Goal: Information Seeking & Learning: Learn about a topic

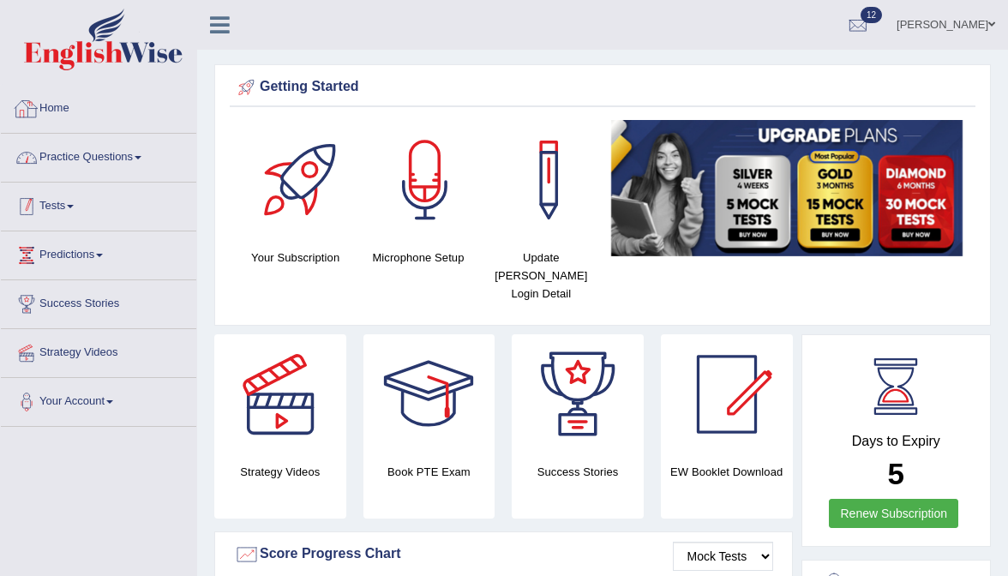
click at [65, 195] on link "Tests" at bounding box center [98, 204] width 195 height 43
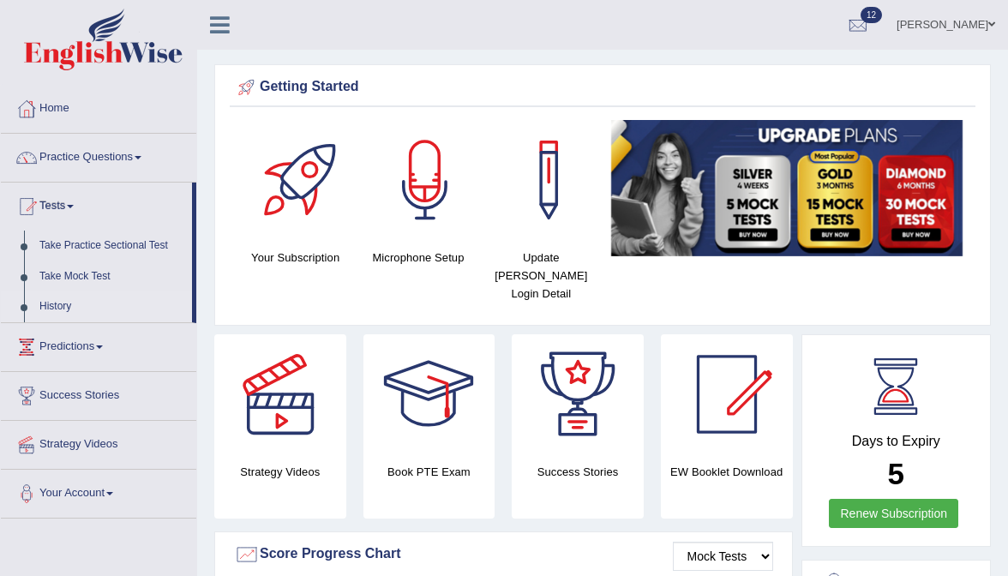
click at [59, 304] on link "History" at bounding box center [112, 306] width 160 height 31
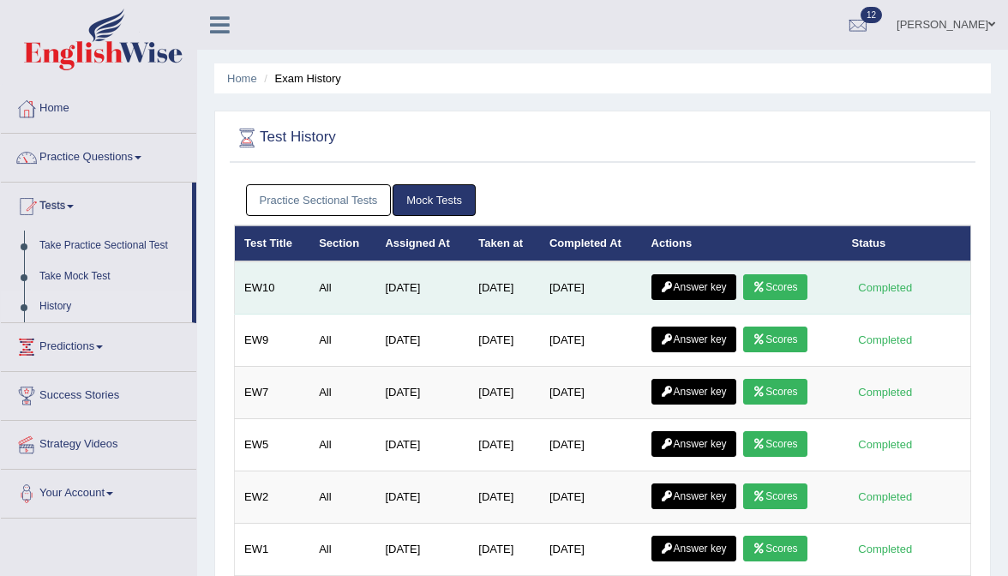
click at [699, 291] on link "Answer key" at bounding box center [693, 287] width 85 height 26
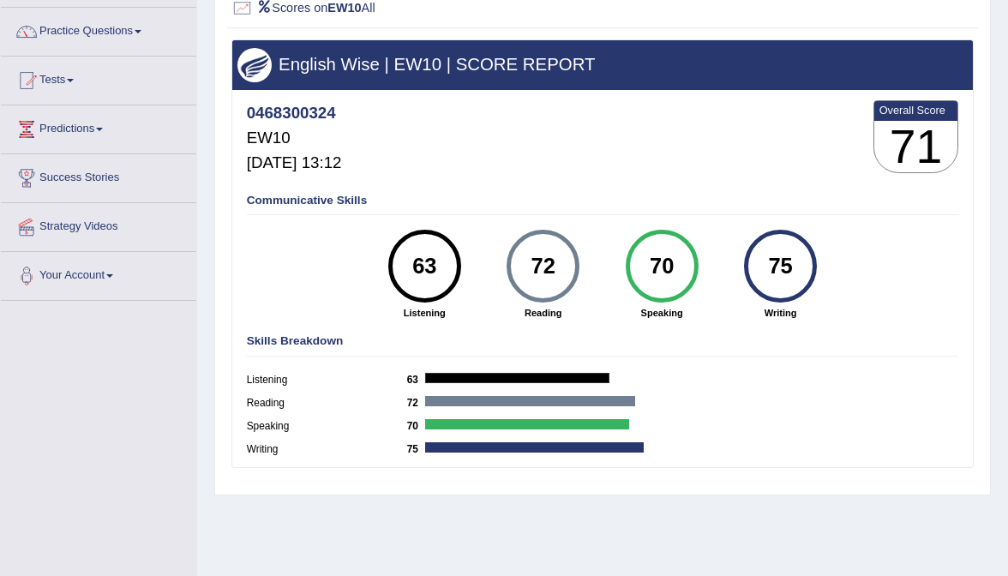
scroll to position [127, 0]
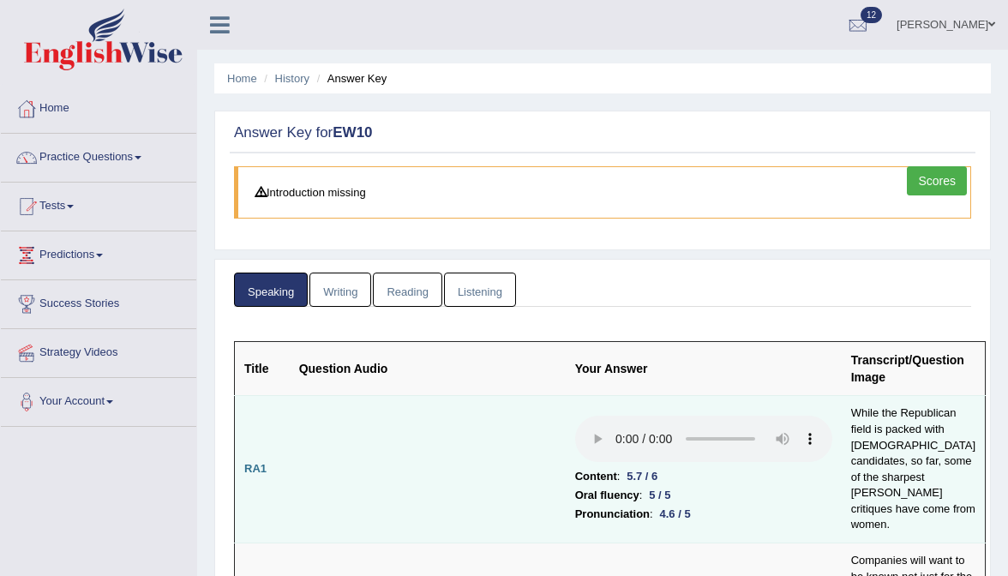
click at [575, 416] on audio at bounding box center [703, 439] width 257 height 46
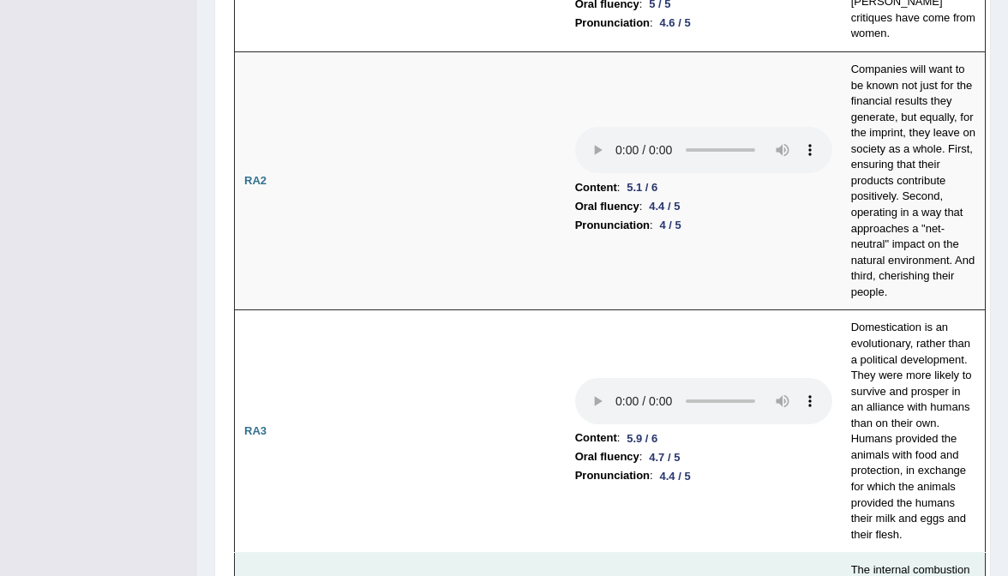
scroll to position [495, 0]
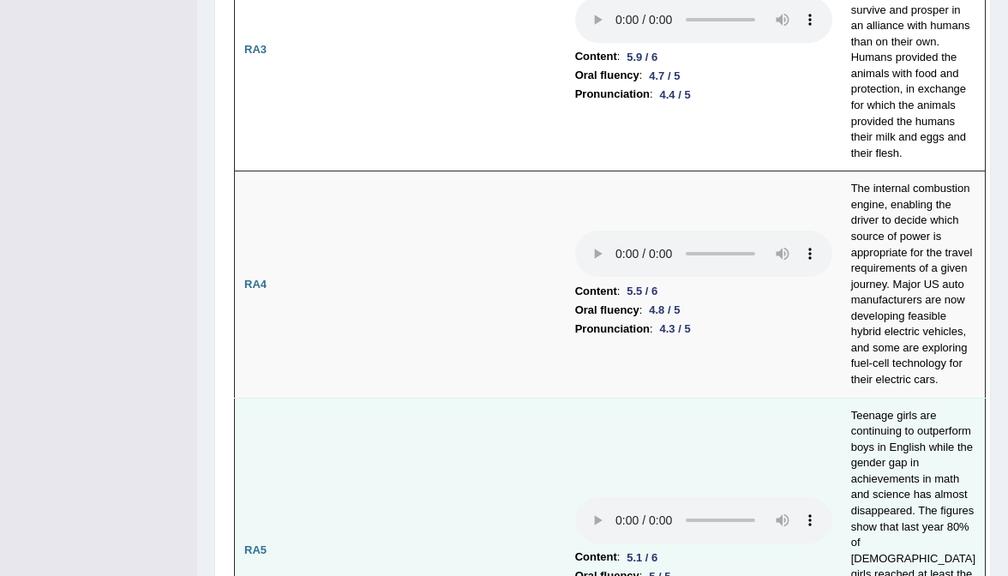
scroll to position [879, 0]
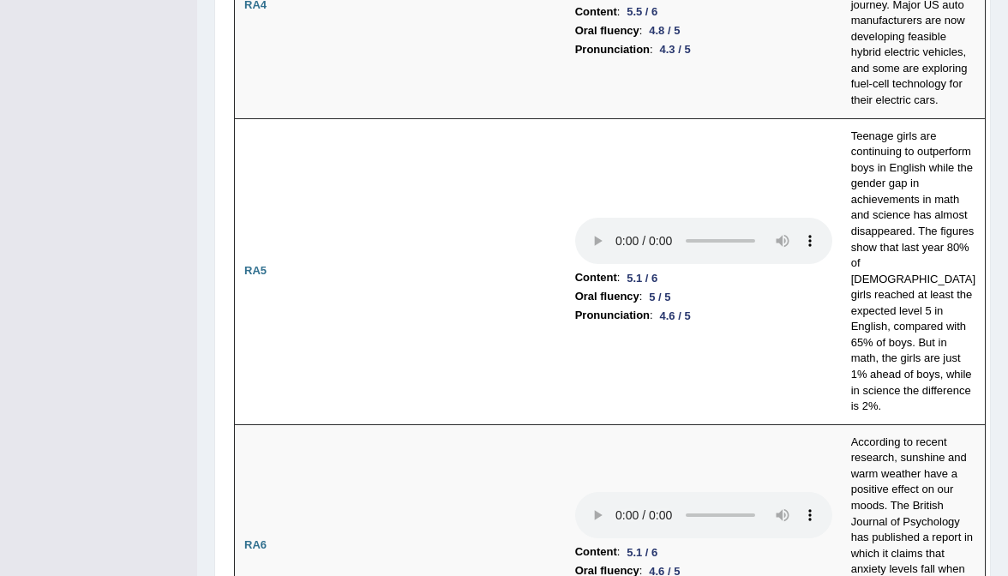
scroll to position [1176, 0]
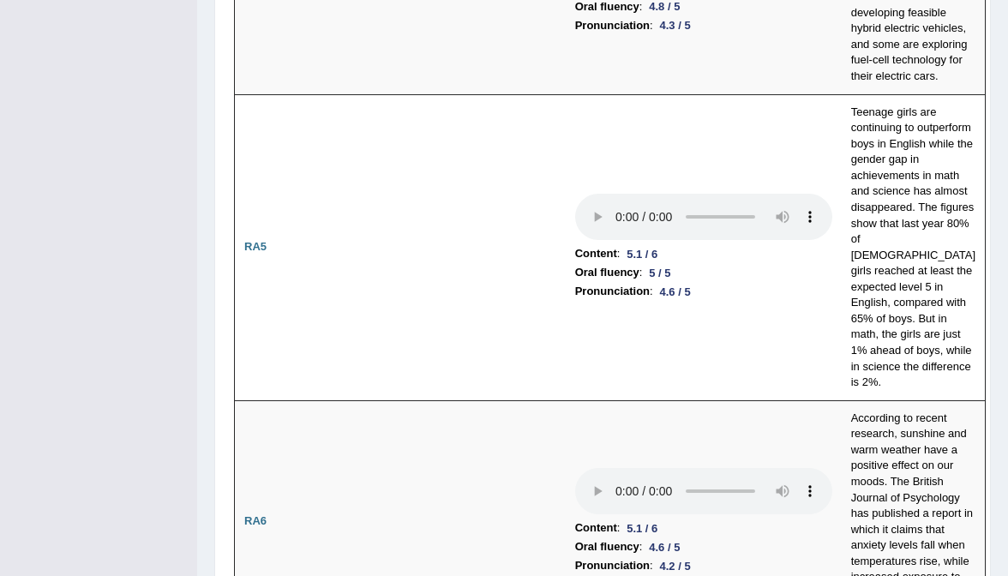
drag, startPoint x: 577, startPoint y: 147, endPoint x: 616, endPoint y: 147, distance: 39.4
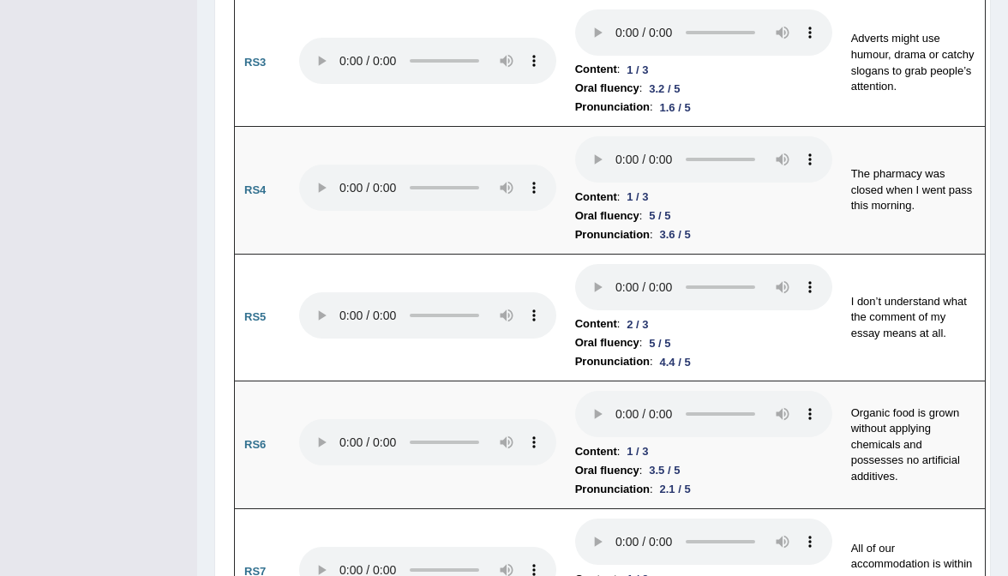
scroll to position [2098, 0]
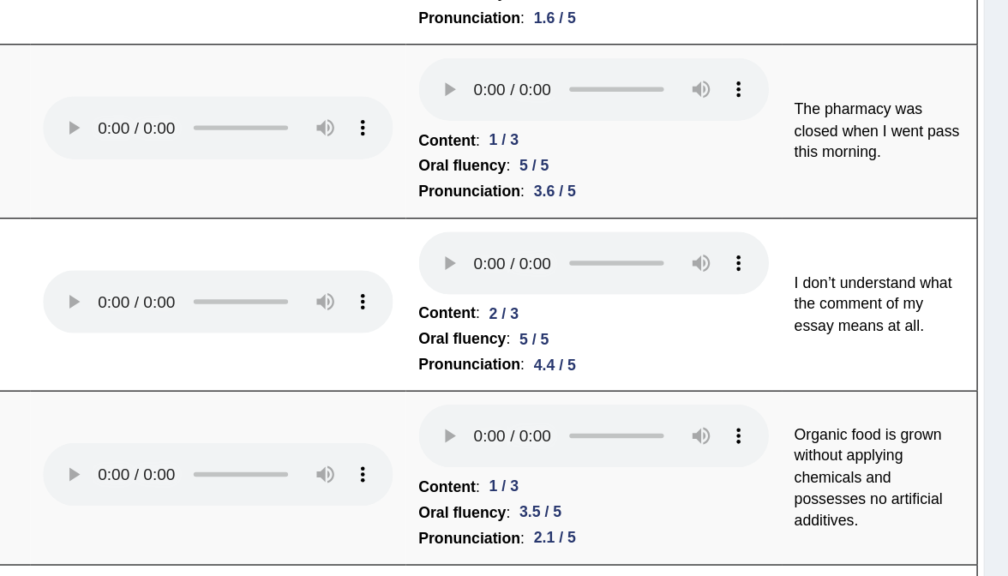
scroll to position [2096, 0]
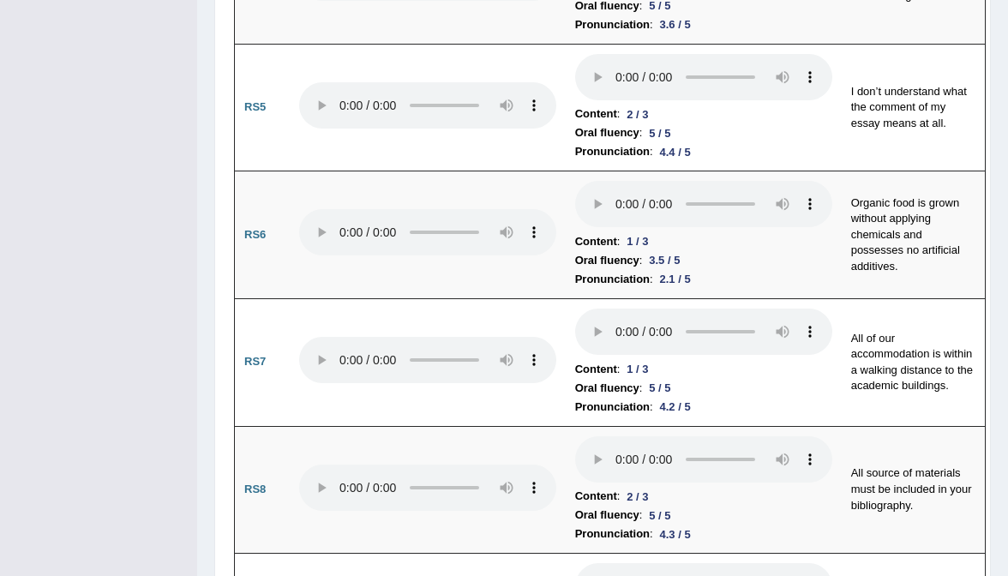
scroll to position [2289, 0]
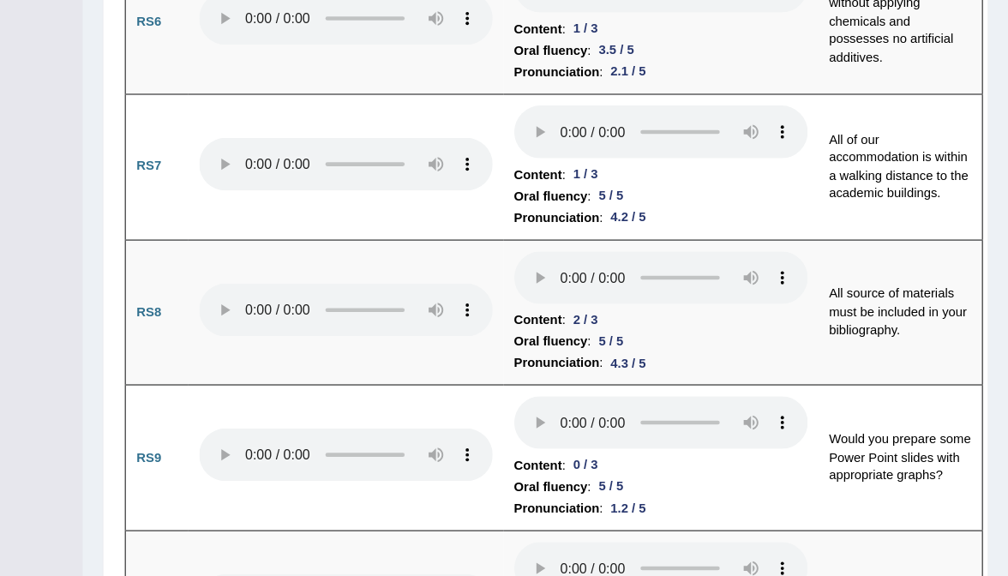
scroll to position [2432, 0]
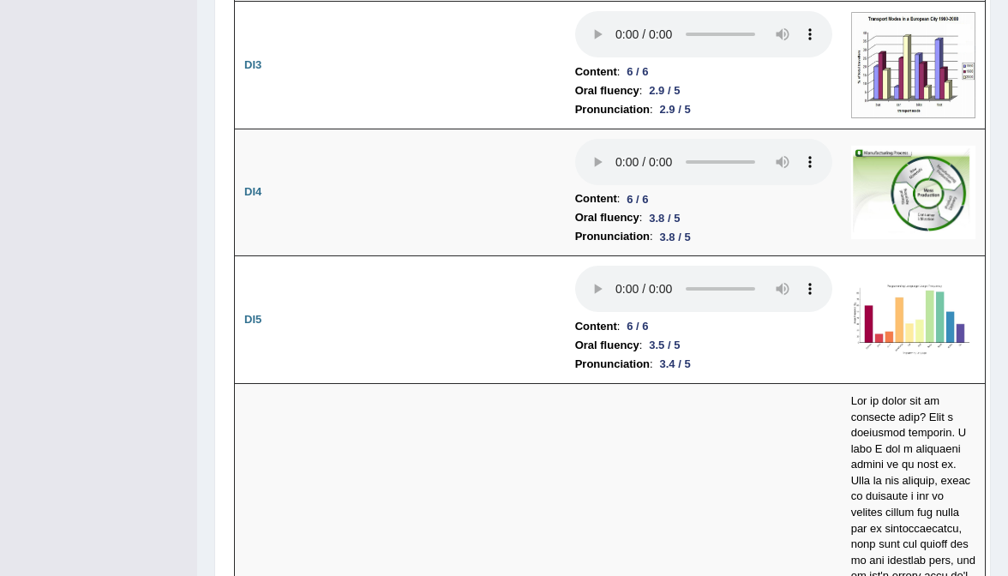
scroll to position [3312, 0]
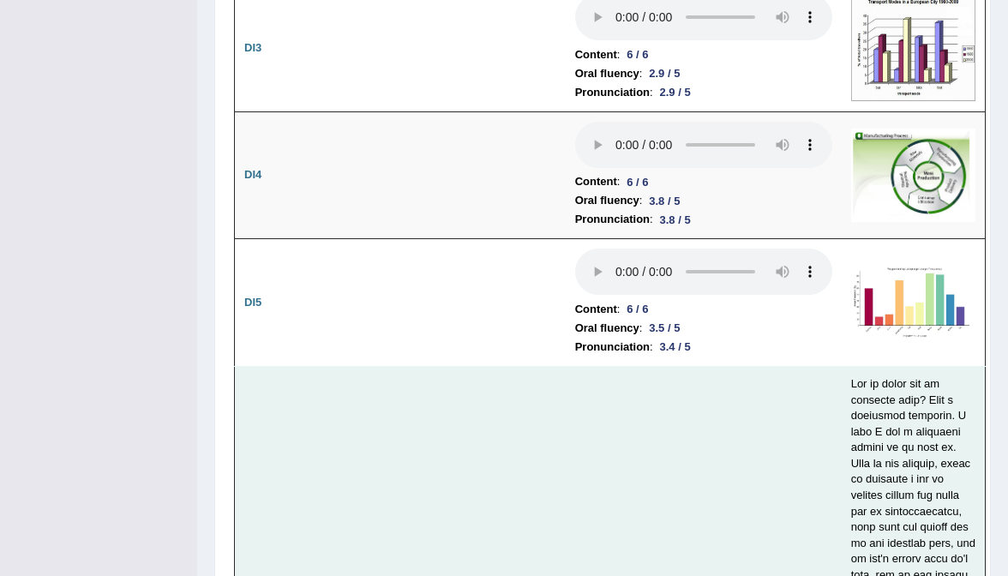
scroll to position [3320, 0]
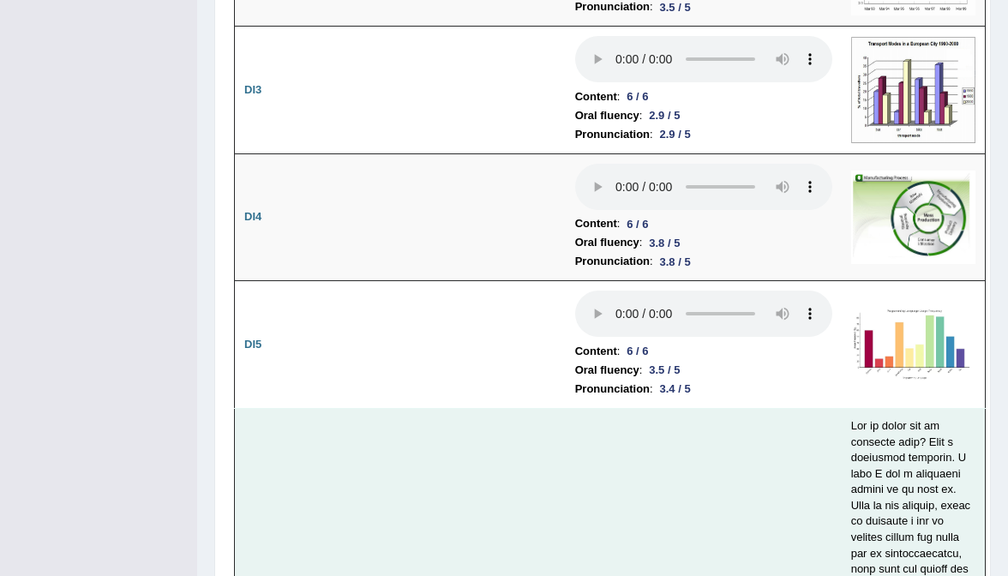
drag, startPoint x: 370, startPoint y: 193, endPoint x: 330, endPoint y: 192, distance: 40.3
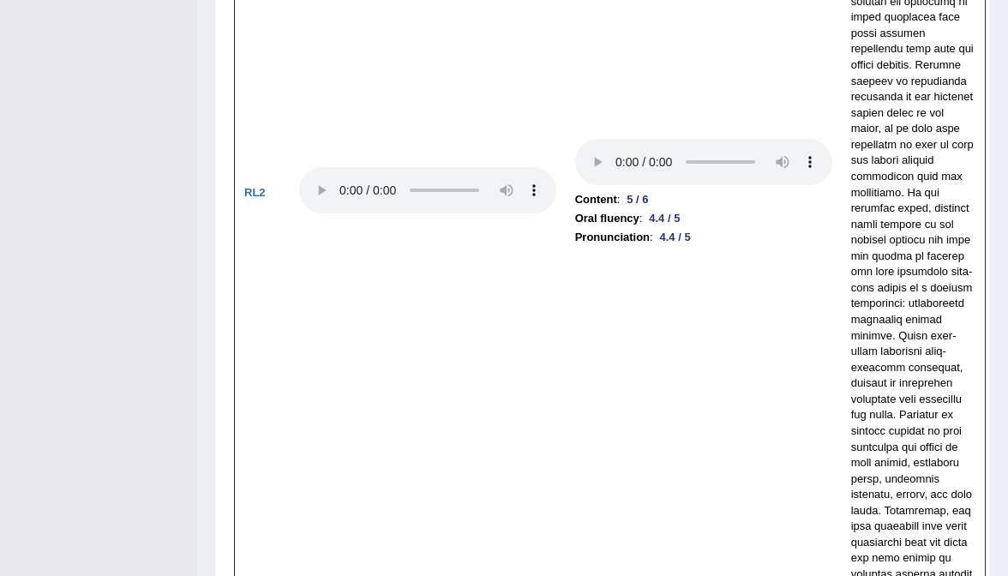
scroll to position [5228, 0]
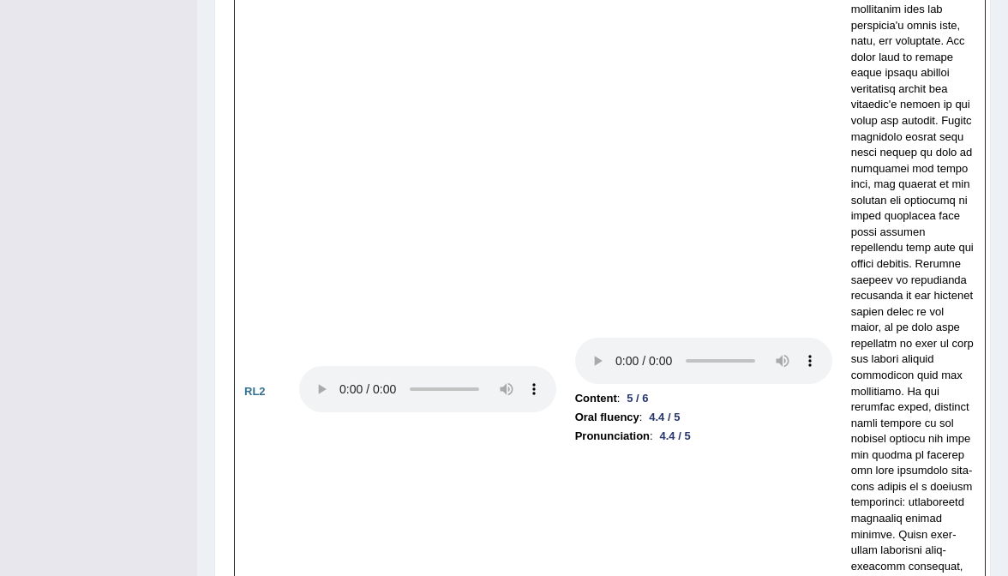
scroll to position [5032, 0]
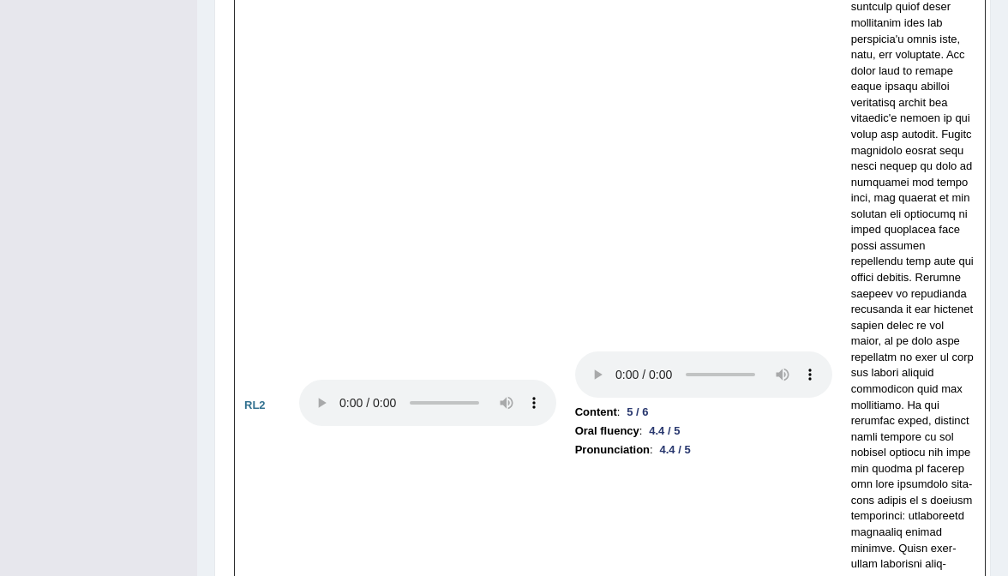
scroll to position [5015, 0]
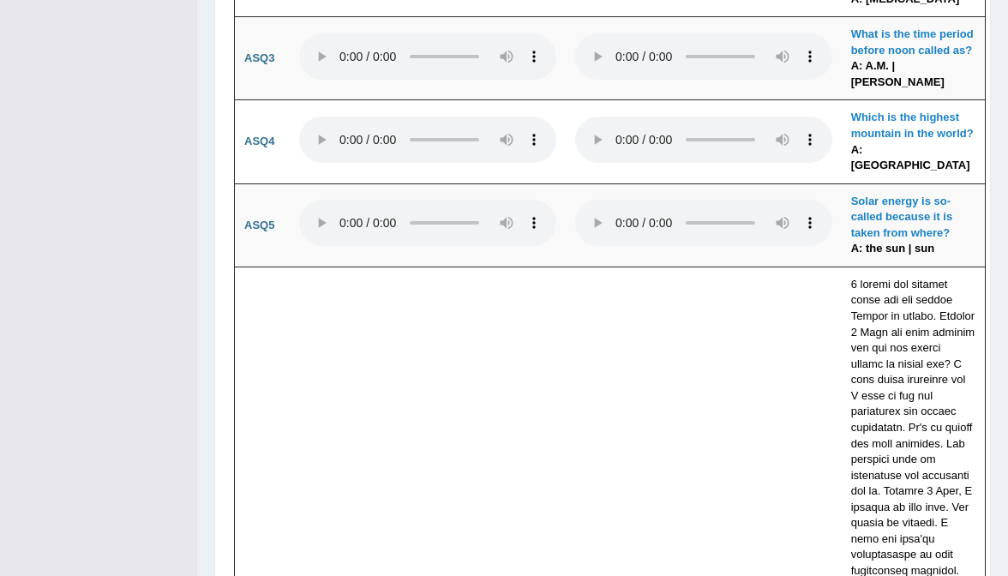
scroll to position [6146, 0]
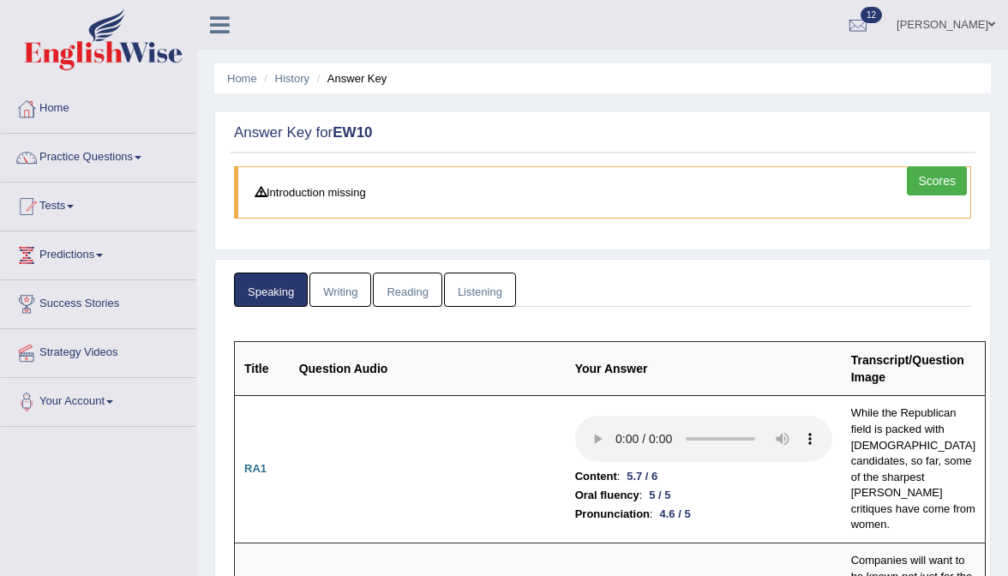
scroll to position [0, 0]
click at [336, 293] on link "Writing" at bounding box center [340, 290] width 62 height 35
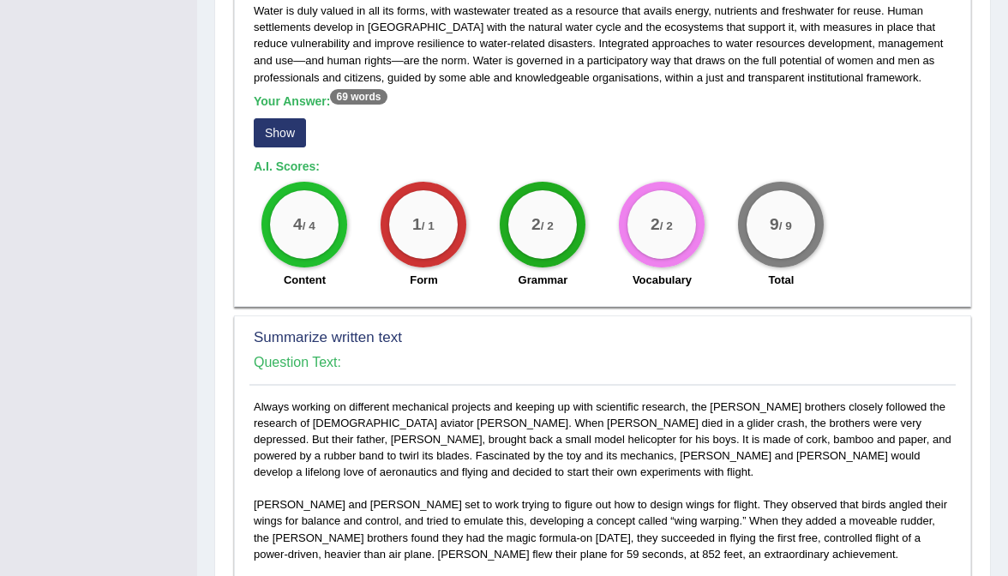
scroll to position [488, 0]
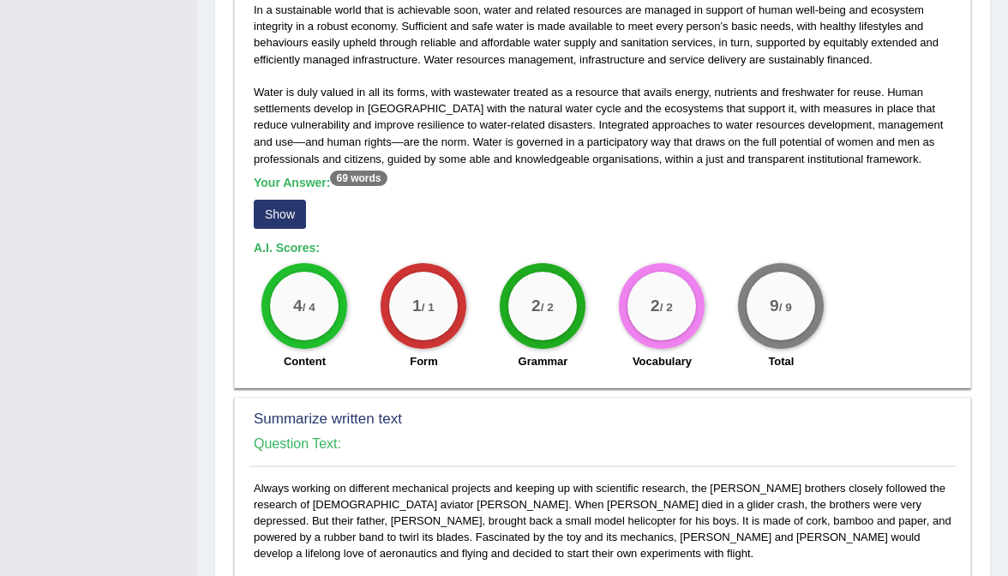
click at [282, 201] on button "Show" at bounding box center [280, 214] width 52 height 29
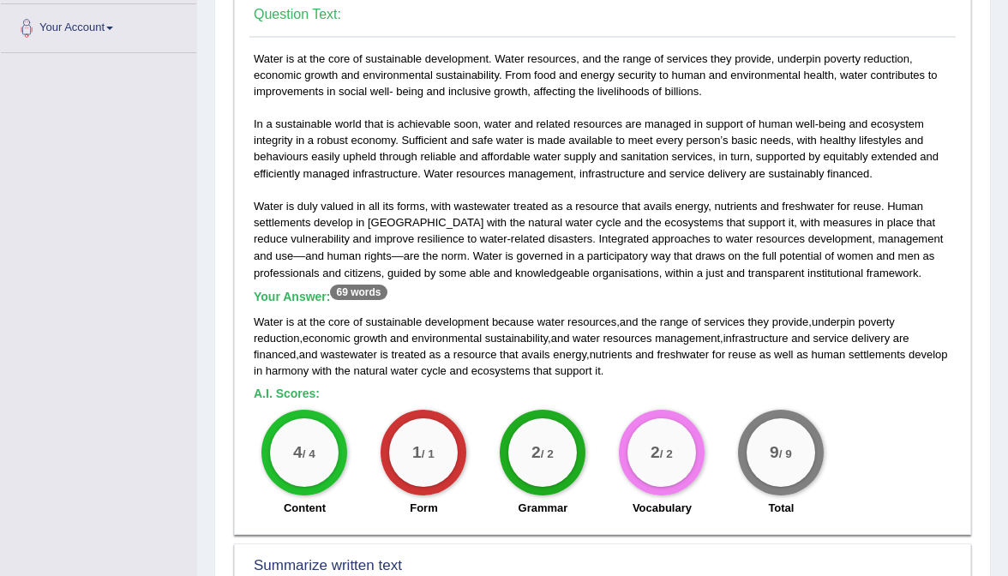
scroll to position [338, 0]
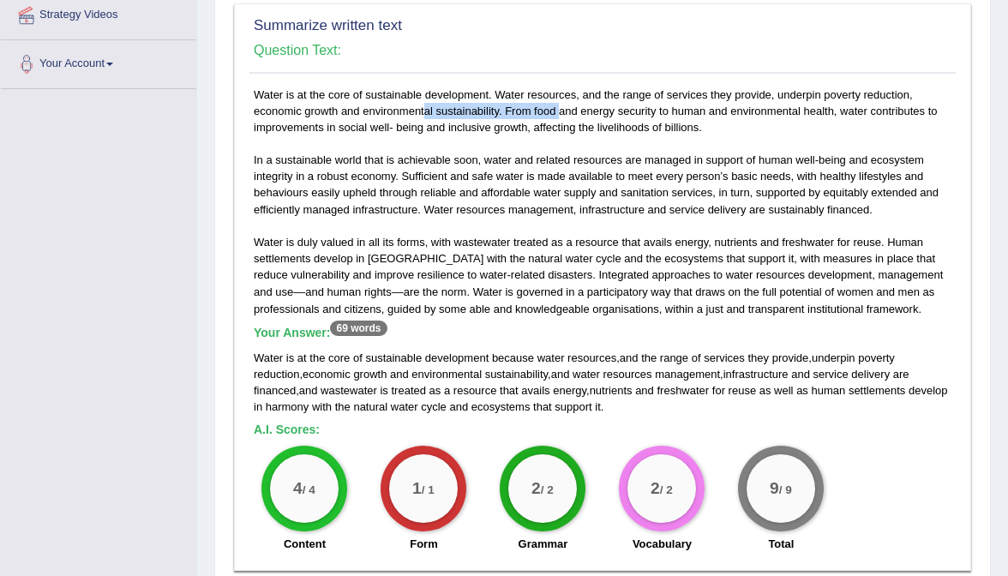
drag, startPoint x: 363, startPoint y: 105, endPoint x: 506, endPoint y: 109, distance: 142.3
click at [506, 109] on div "Water is at the core of sustainable development. Water resources, and the range…" at bounding box center [602, 324] width 706 height 475
drag, startPoint x: 261, startPoint y: 91, endPoint x: 492, endPoint y: 90, distance: 231.4
click at [492, 90] on div "Water is at the core of sustainable development. Water resources, and the range…" at bounding box center [602, 324] width 706 height 475
drag, startPoint x: 844, startPoint y: 104, endPoint x: 707, endPoint y: 126, distance: 138.9
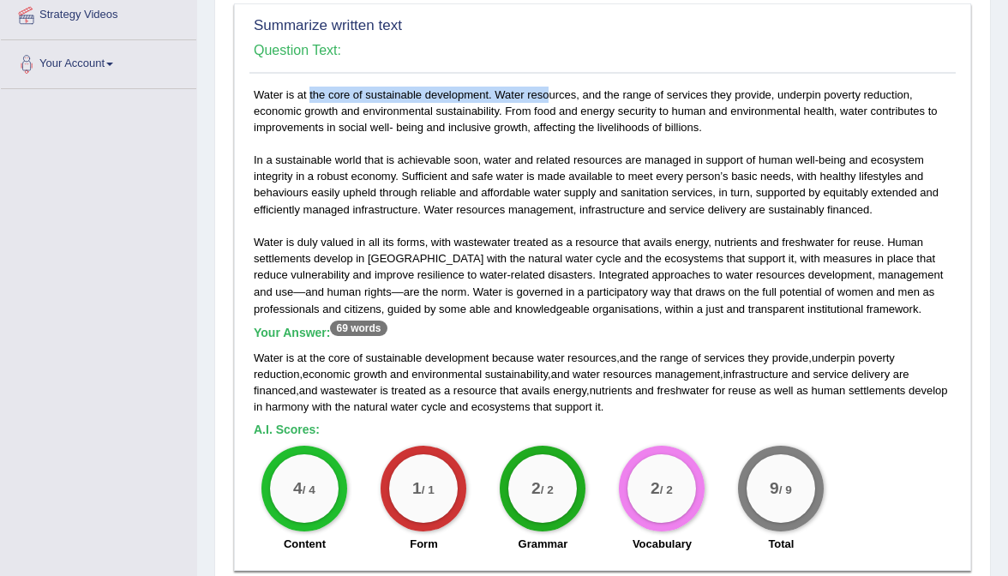
click at [707, 126] on div "Water is at the core of sustainable development. Water resources, and the range…" at bounding box center [602, 324] width 706 height 475
click at [849, 145] on div "Water is at the core of sustainable development. Water resources, and the range…" at bounding box center [602, 324] width 706 height 475
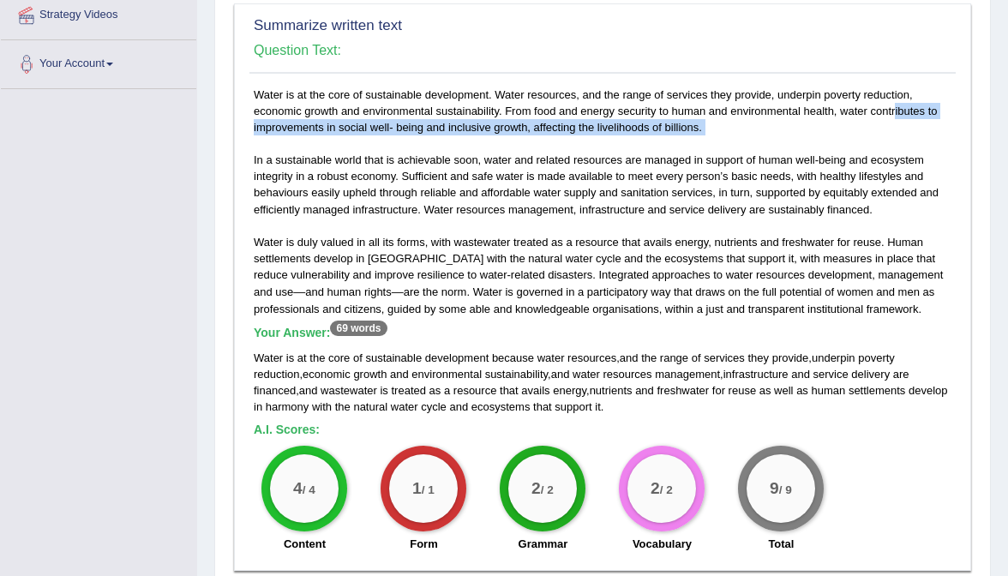
drag, startPoint x: 847, startPoint y: 104, endPoint x: 830, endPoint y: 136, distance: 36.8
click at [830, 135] on div "Water is at the core of sustainable development. Water resources, and the range…" at bounding box center [602, 324] width 706 height 475
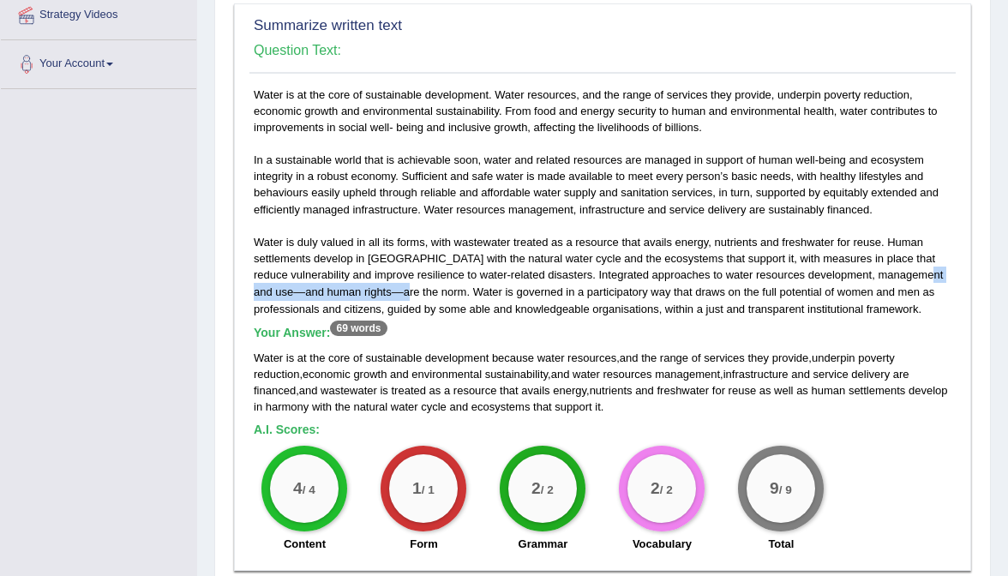
drag, startPoint x: 271, startPoint y: 280, endPoint x: 393, endPoint y: 279, distance: 121.7
click at [393, 279] on div "Water is at the core of sustainable development. Water resources, and the range…" at bounding box center [602, 324] width 706 height 475
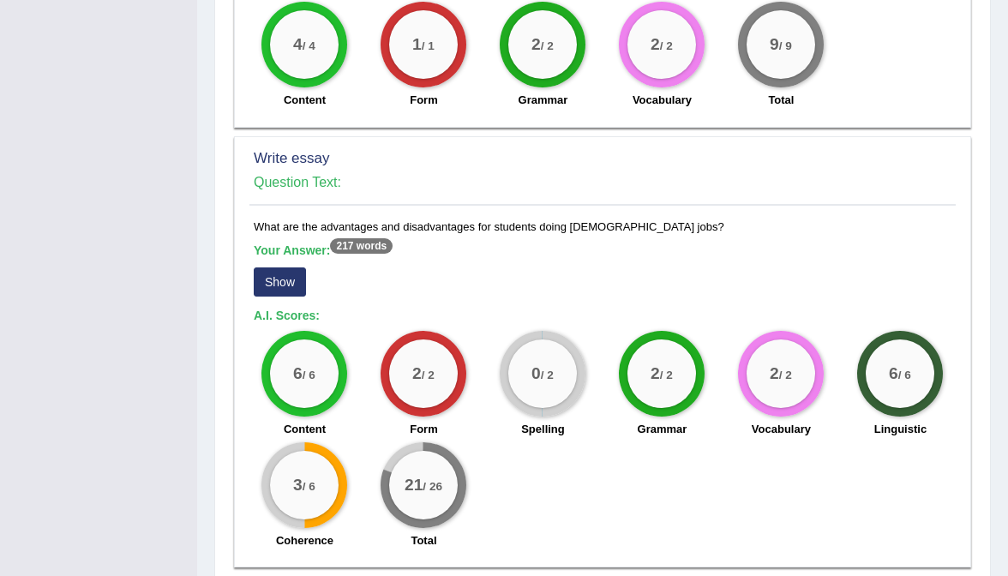
scroll to position [1328, 0]
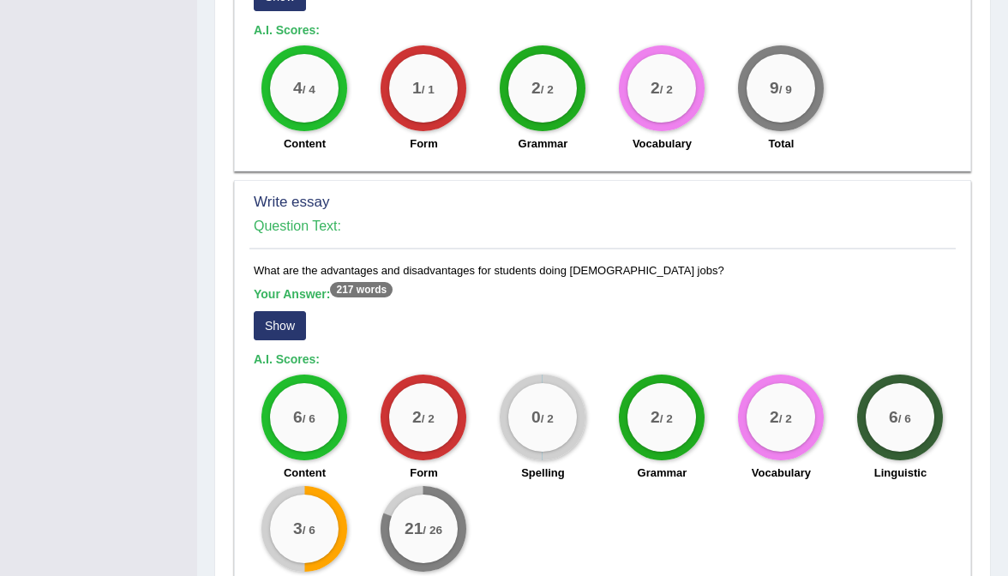
click at [293, 311] on button "Show" at bounding box center [280, 325] width 52 height 29
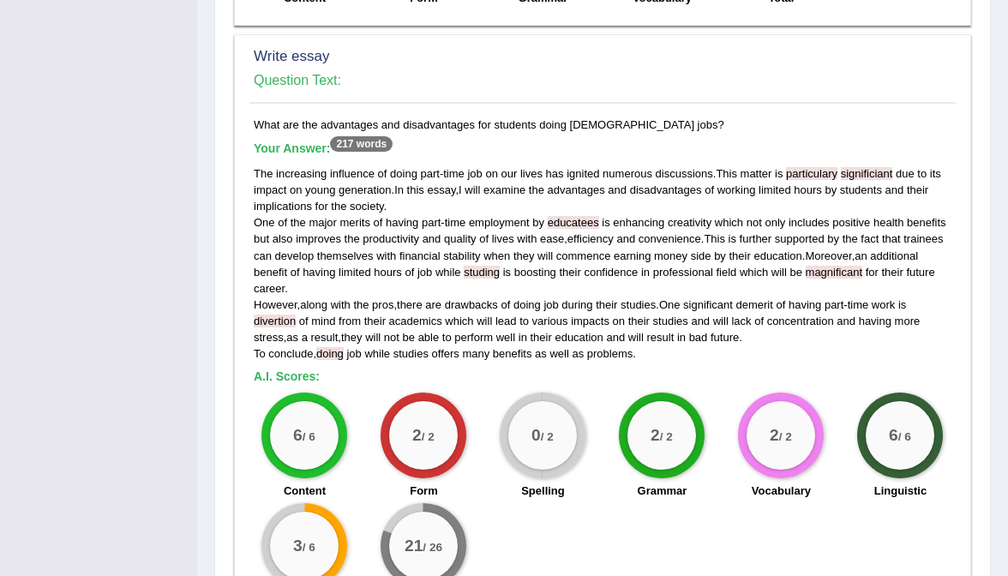
scroll to position [1475, 0]
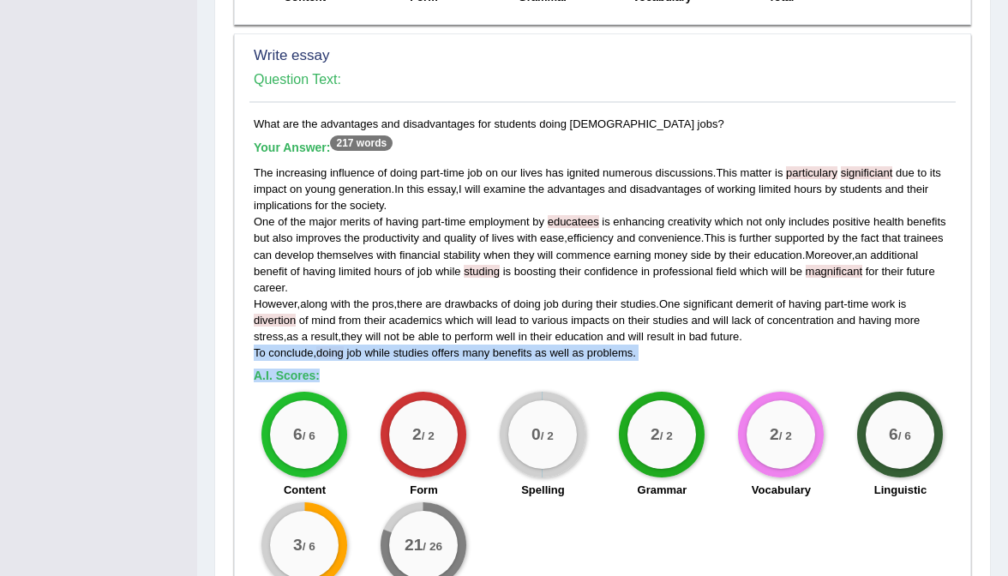
drag, startPoint x: 251, startPoint y: 297, endPoint x: 607, endPoint y: 316, distance: 356.2
click at [608, 316] on div "What are the advantages and disadvantages for students doing part-time jobs? Yo…" at bounding box center [602, 367] width 706 height 502
click at [650, 292] on div "The increasing influence of doing part - time job on our lives has ignited nume…" at bounding box center [603, 263] width 698 height 196
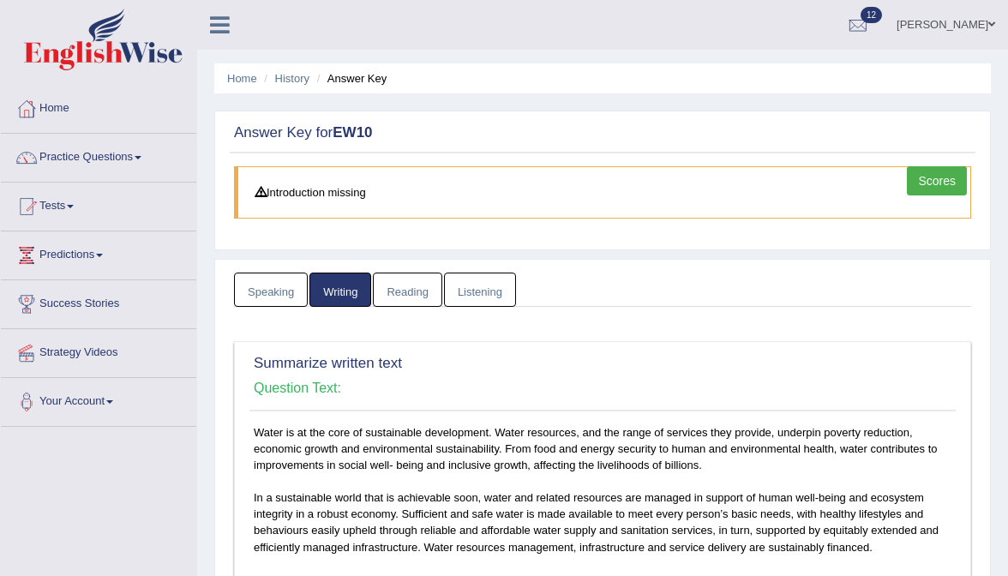
scroll to position [0, 0]
click at [426, 280] on link "Reading" at bounding box center [407, 290] width 69 height 35
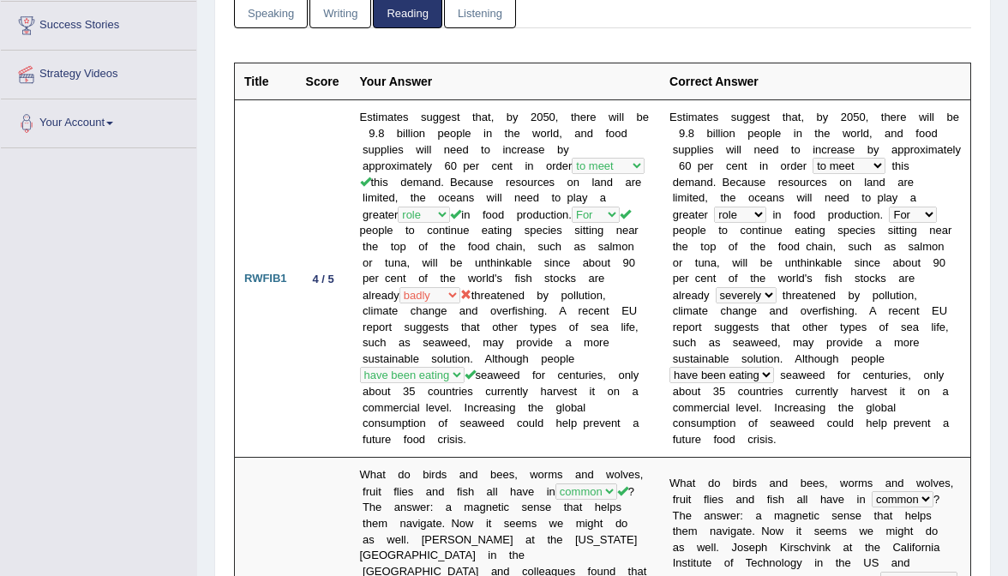
scroll to position [69, 0]
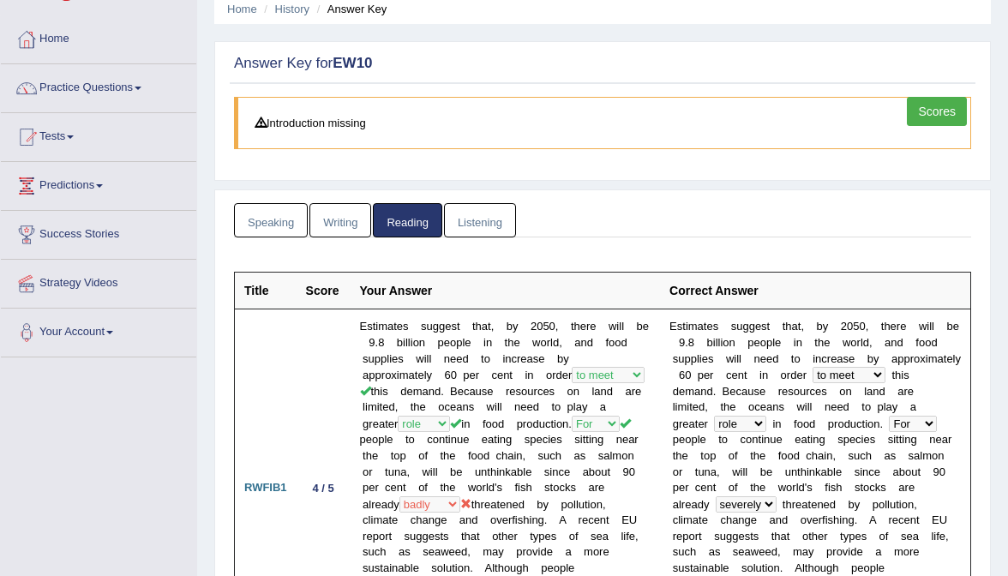
click at [939, 119] on link "Scores" at bounding box center [937, 111] width 60 height 29
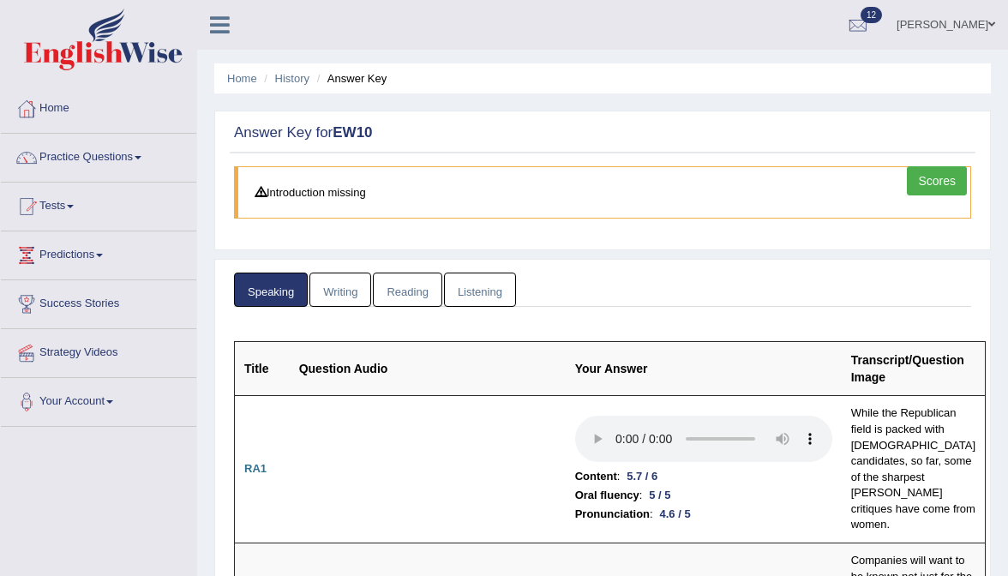
click at [417, 288] on link "Reading" at bounding box center [407, 290] width 69 height 35
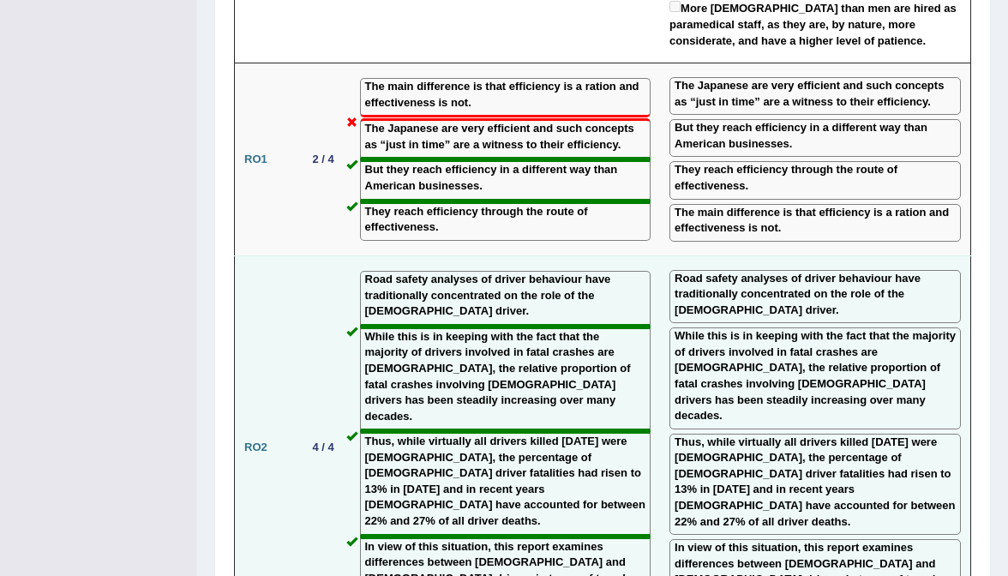
scroll to position [2702, 0]
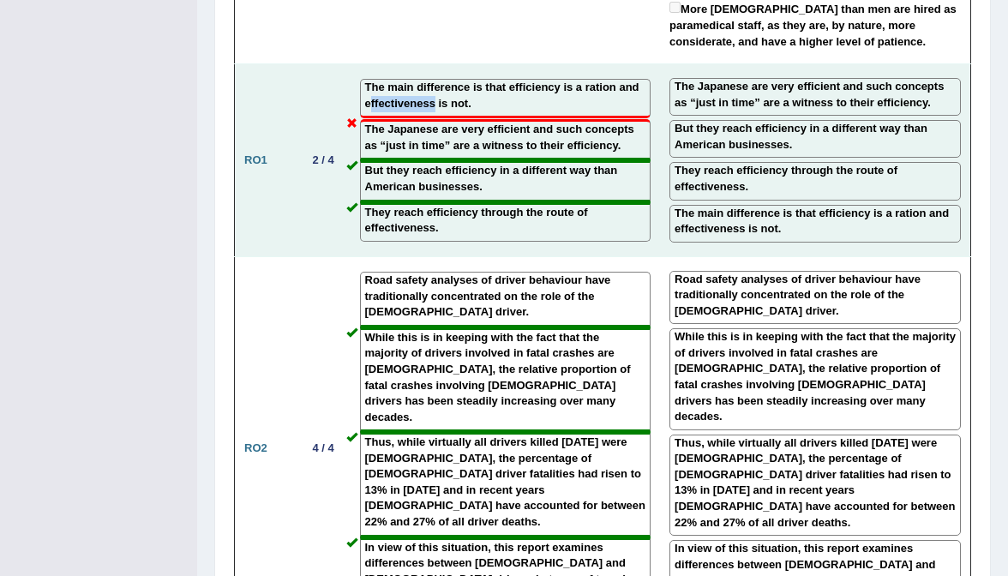
drag, startPoint x: 370, startPoint y: 81, endPoint x: 435, endPoint y: 81, distance: 65.1
click at [435, 81] on label "The main difference is that efficiency is a ration and effectiveness is not." at bounding box center [505, 96] width 281 height 32
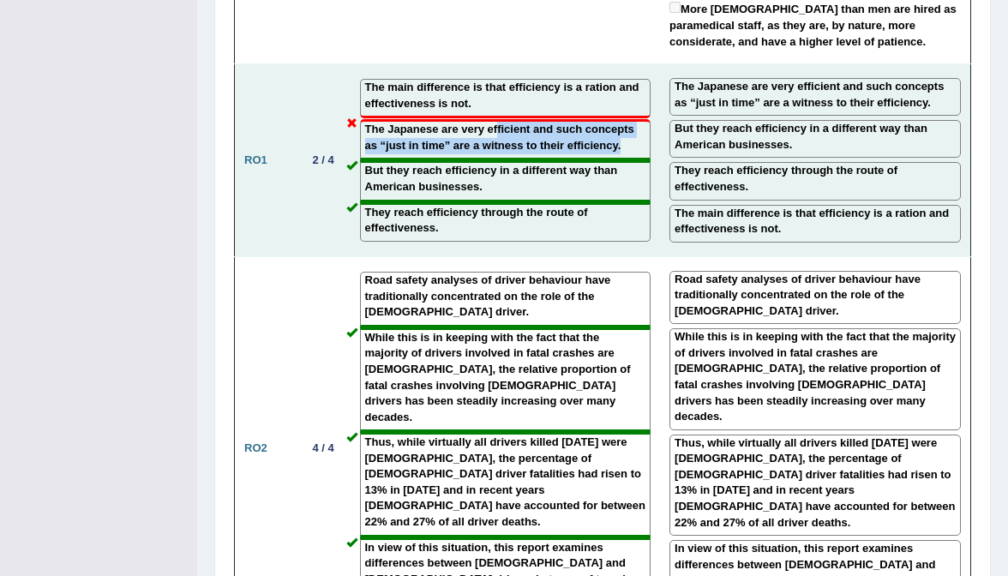
drag, startPoint x: 495, startPoint y: 113, endPoint x: 624, endPoint y: 123, distance: 128.9
click at [624, 123] on label "The Japanese are very efficient and such concepts as “just in time” are a witne…" at bounding box center [505, 138] width 281 height 32
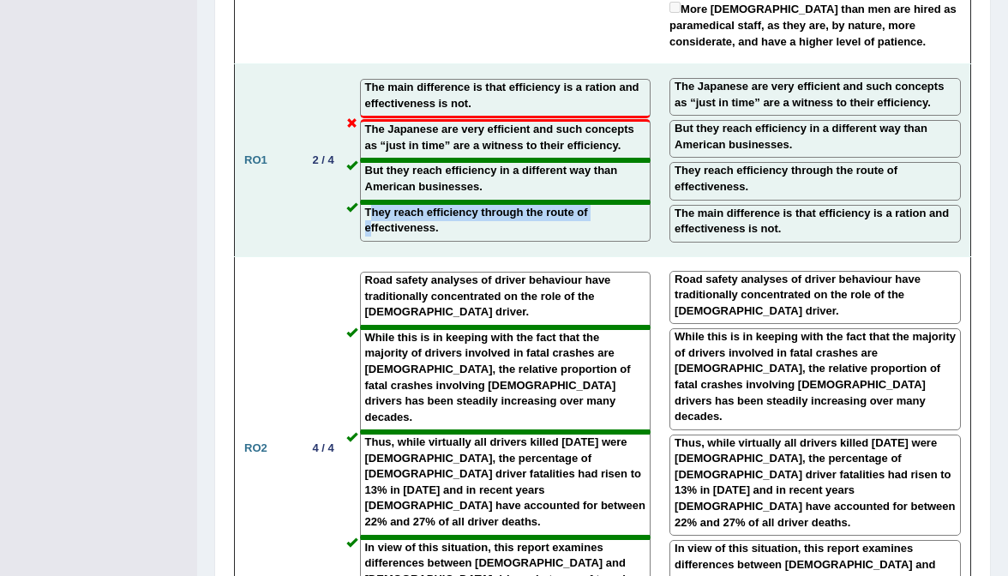
drag, startPoint x: 372, startPoint y: 211, endPoint x: 369, endPoint y: 195, distance: 16.6
click at [369, 205] on label "They reach efficiency through the route of effectiveness." at bounding box center [505, 221] width 281 height 32
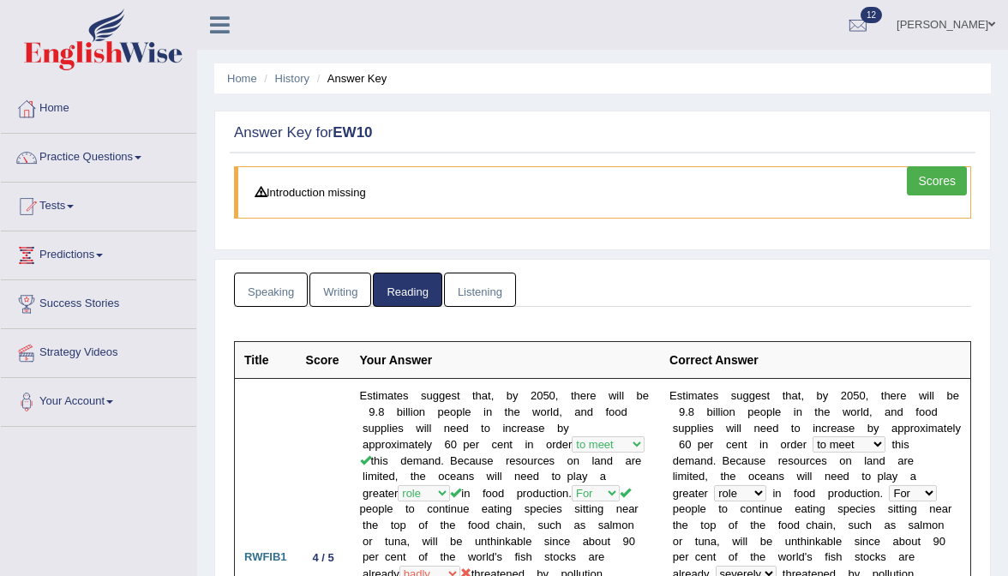
scroll to position [0, 0]
click at [465, 284] on link "Listening" at bounding box center [480, 290] width 72 height 35
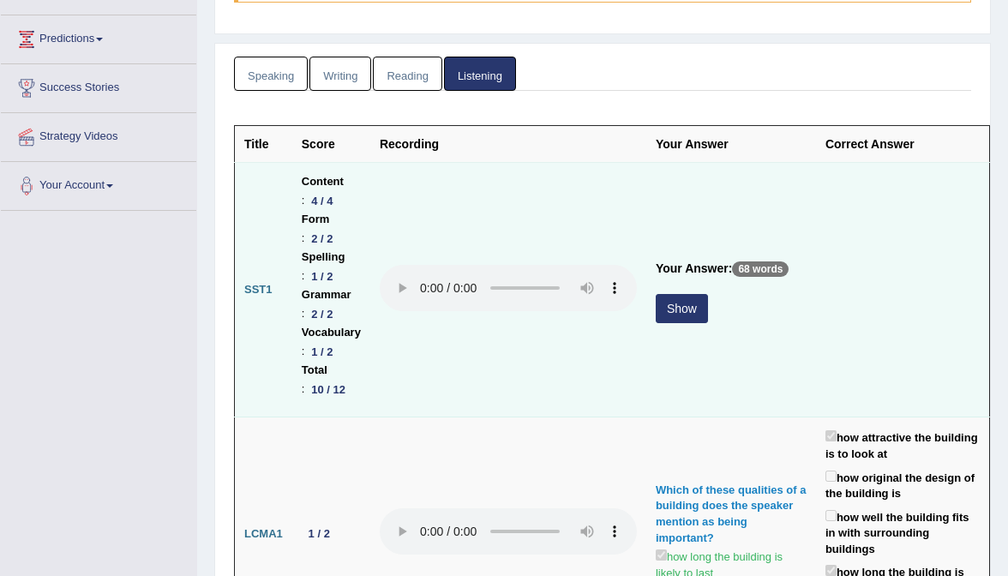
scroll to position [222, 0]
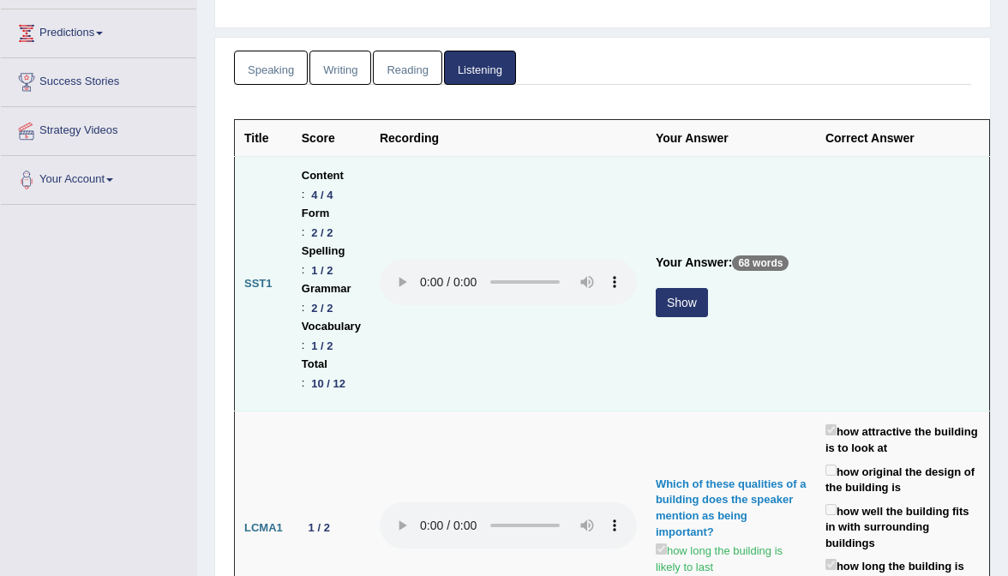
click at [702, 288] on button "Show" at bounding box center [682, 302] width 52 height 29
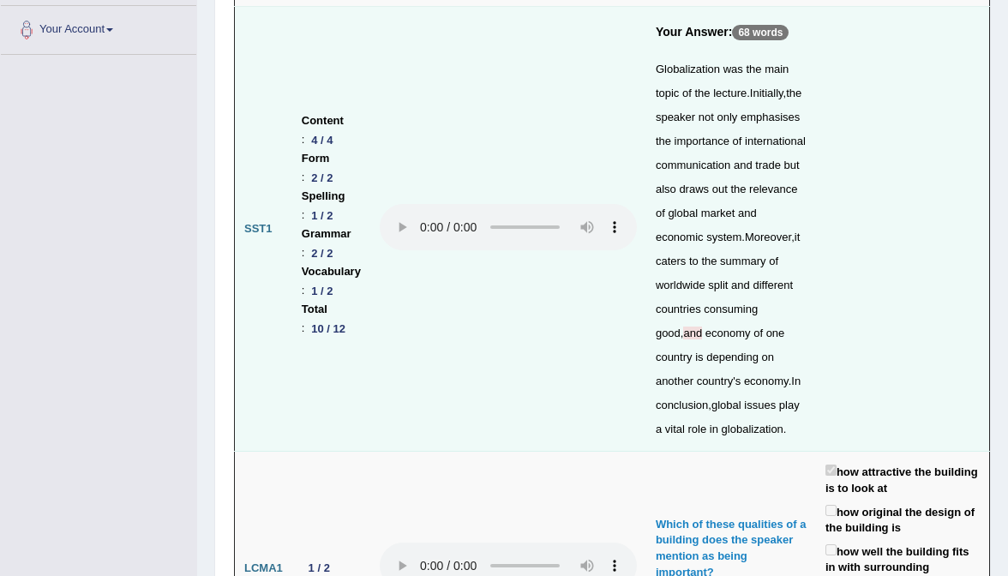
scroll to position [375, 0]
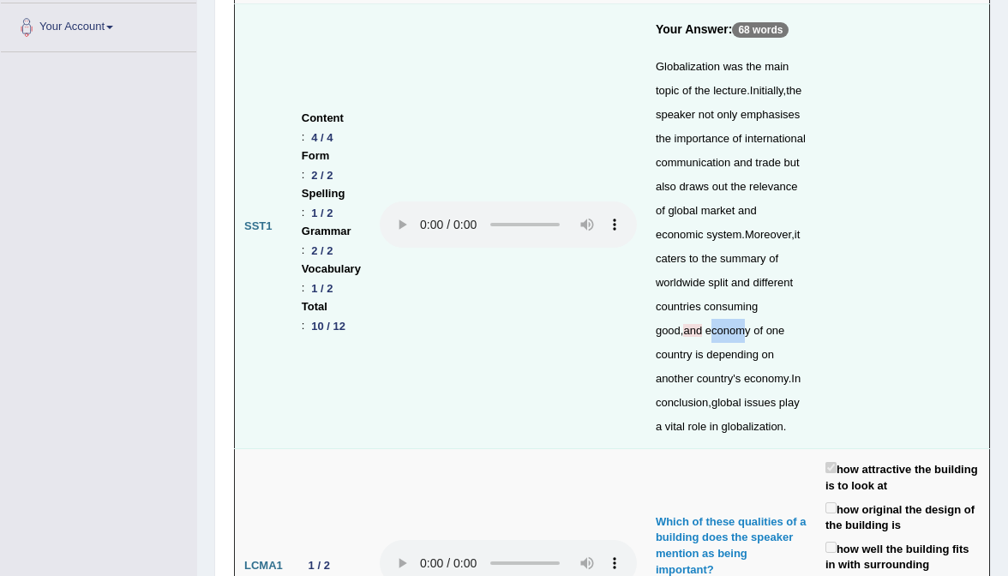
drag, startPoint x: 674, startPoint y: 370, endPoint x: 712, endPoint y: 371, distance: 38.6
click at [712, 337] on span "economy" at bounding box center [727, 330] width 45 height 13
drag, startPoint x: 712, startPoint y: 425, endPoint x: 806, endPoint y: 445, distance: 95.5
click at [806, 445] on td "Your Answer: 68 words Globalization was the main topic of the lecture . Initial…" at bounding box center [731, 226] width 170 height 445
click at [771, 439] on div "Globalization was the main topic of the lecture . Initially , the speaker not o…" at bounding box center [731, 247] width 151 height 384
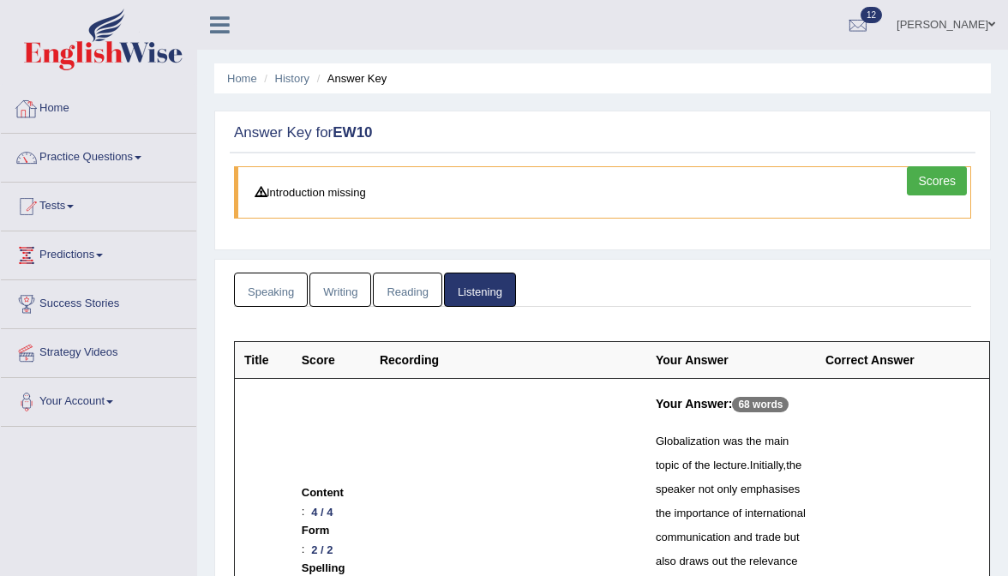
scroll to position [0, 0]
click at [55, 112] on link "Home" at bounding box center [98, 106] width 195 height 43
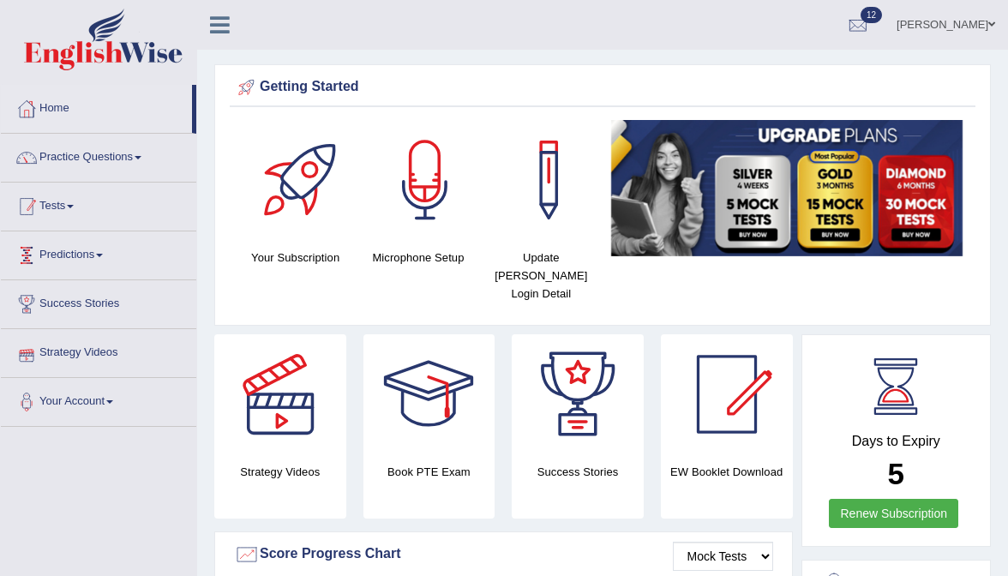
click at [87, 165] on link "Practice Questions" at bounding box center [98, 155] width 195 height 43
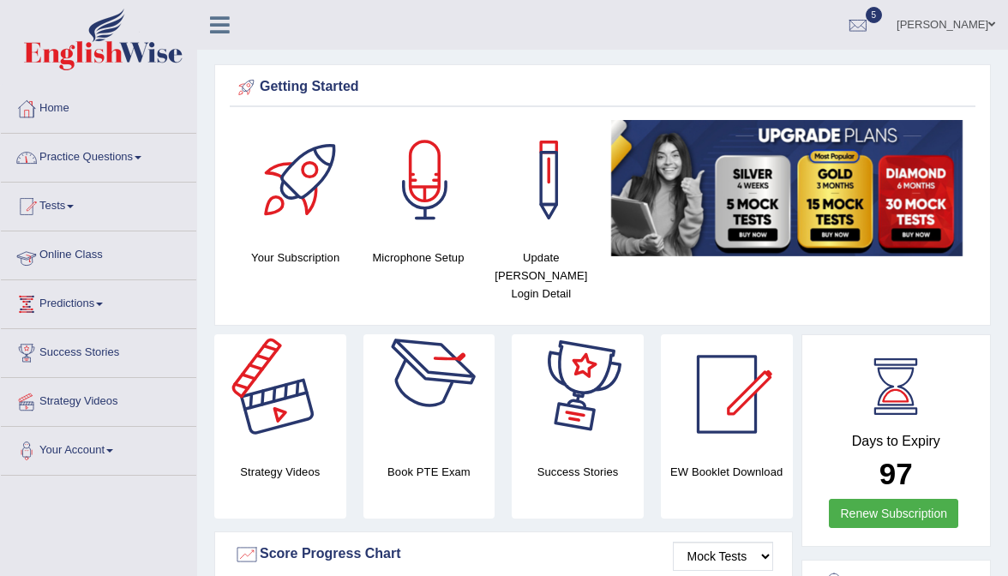
click at [120, 153] on link "Practice Questions" at bounding box center [98, 155] width 195 height 43
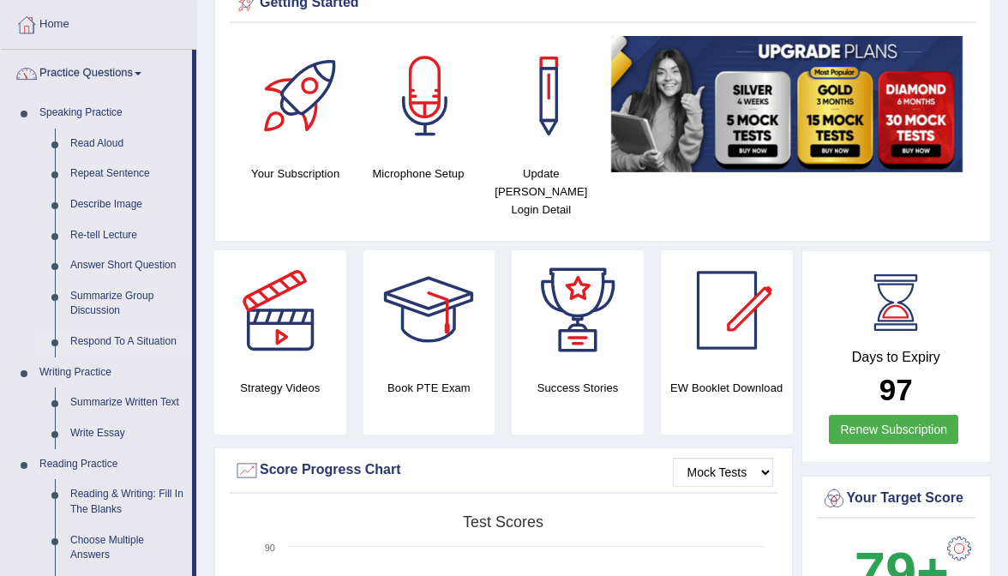
scroll to position [114, 0]
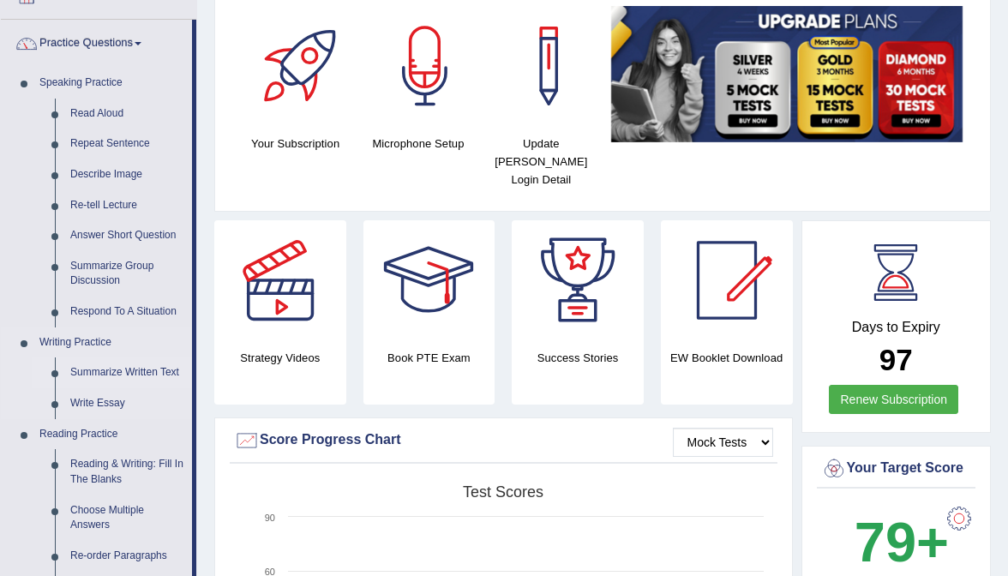
click at [104, 368] on link "Summarize Written Text" at bounding box center [127, 372] width 129 height 31
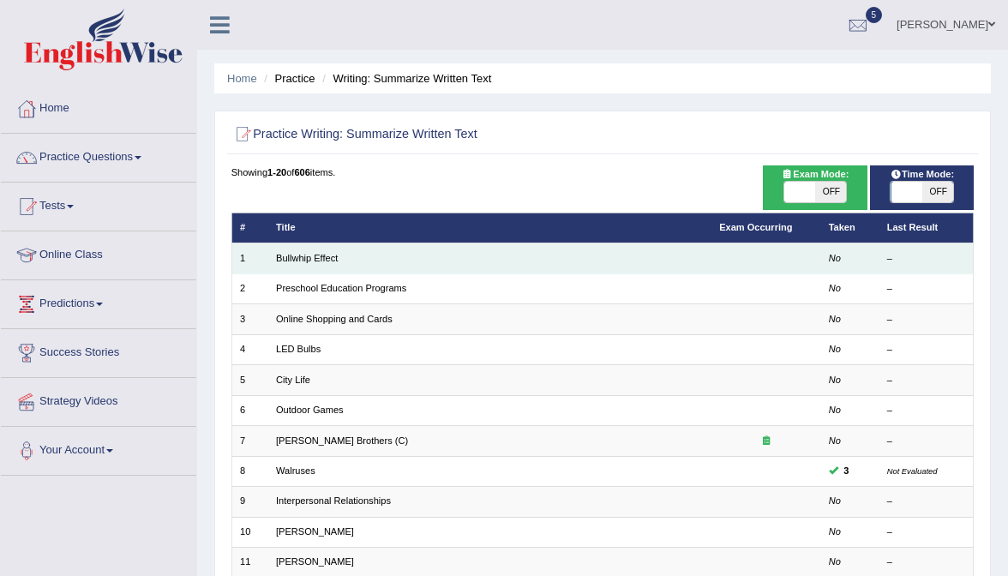
click at [309, 249] on td "Bullwhip Effect" at bounding box center [489, 258] width 443 height 30
click at [309, 256] on link "Bullwhip Effect" at bounding box center [307, 258] width 62 height 10
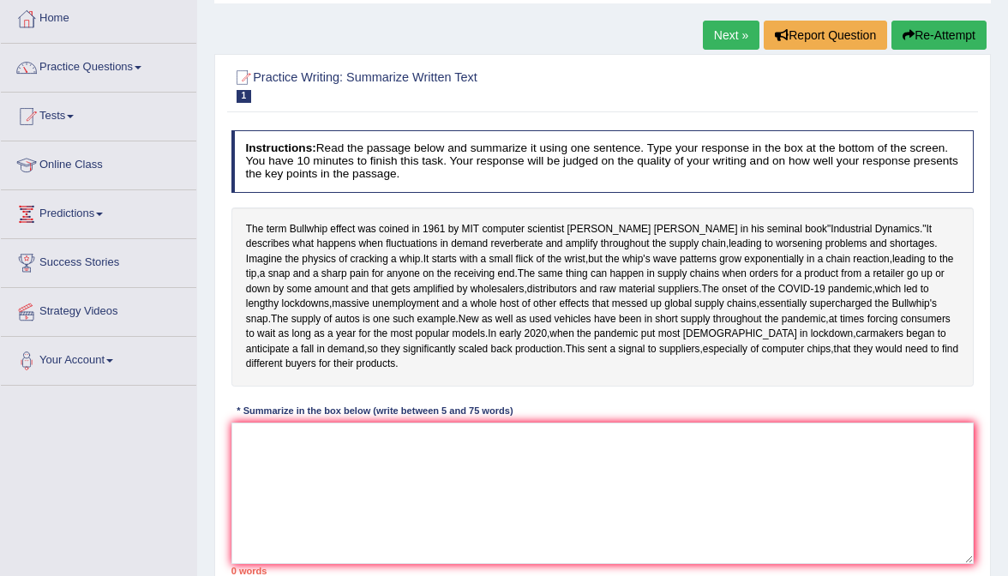
scroll to position [97, 0]
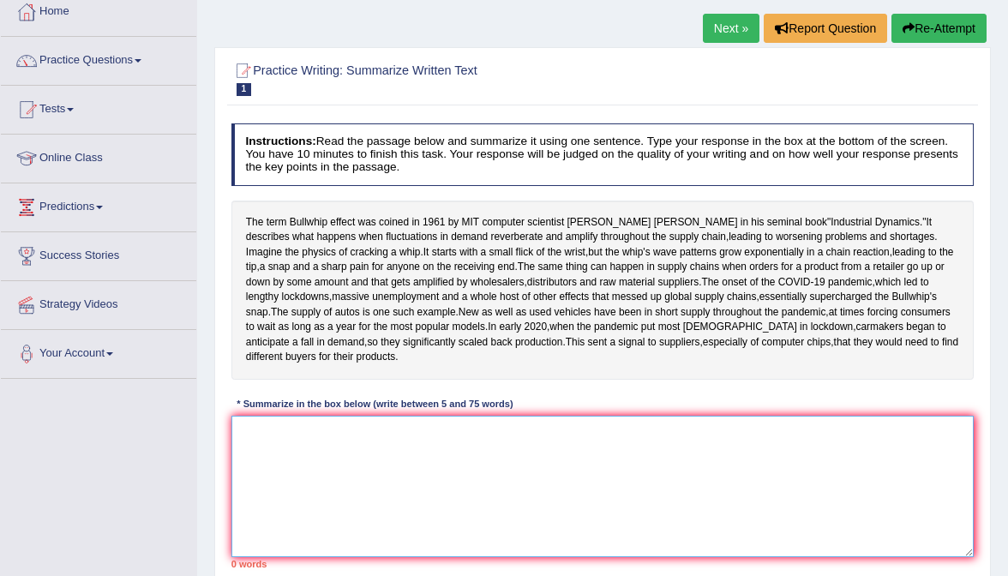
click at [383, 541] on textarea at bounding box center [602, 486] width 743 height 141
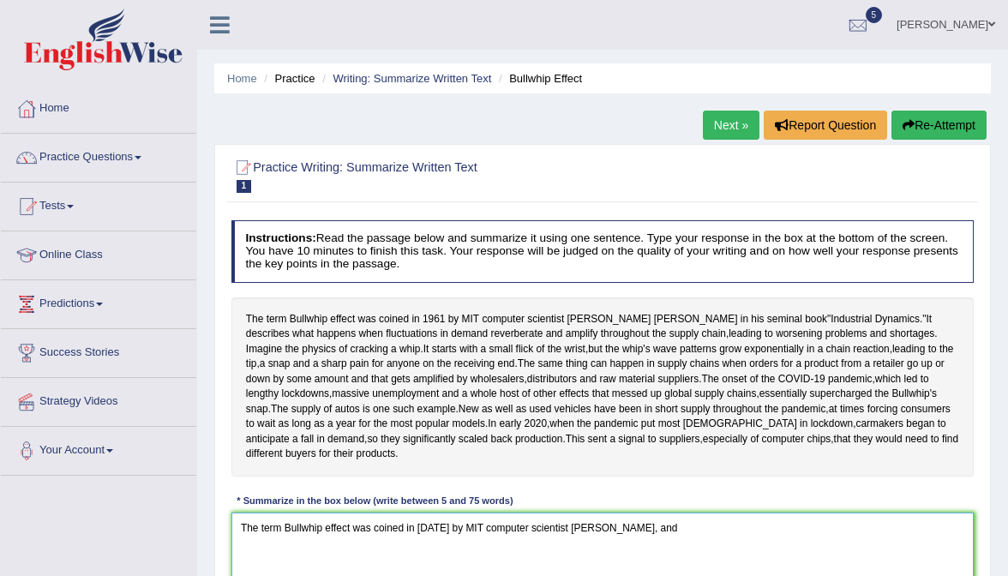
scroll to position [0, 0]
type textarea "The term Bullwhip effect was coined in 1961 by MIT computer scientist Jay Forre…"
click at [159, 154] on link "Practice Questions" at bounding box center [98, 155] width 195 height 43
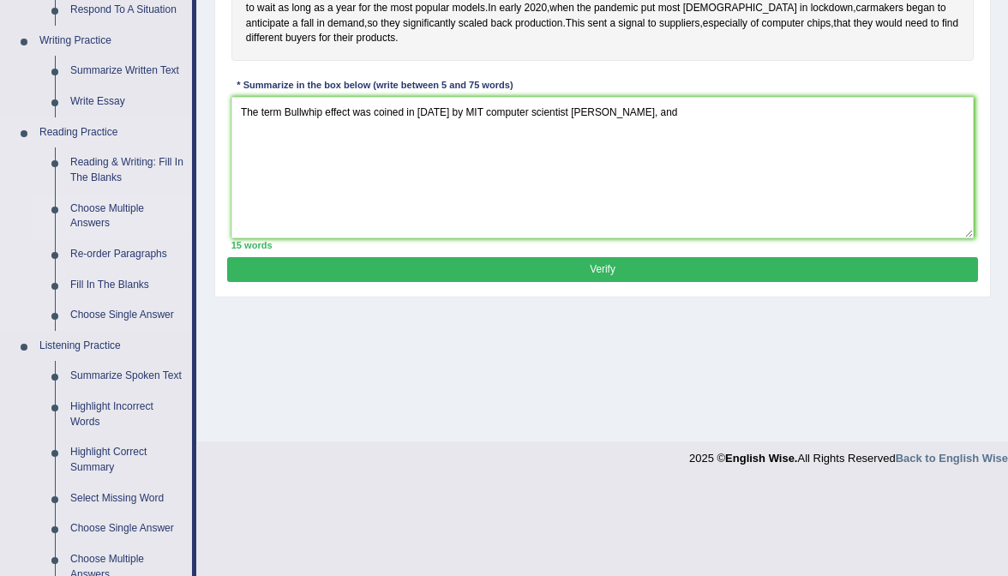
scroll to position [417, 0]
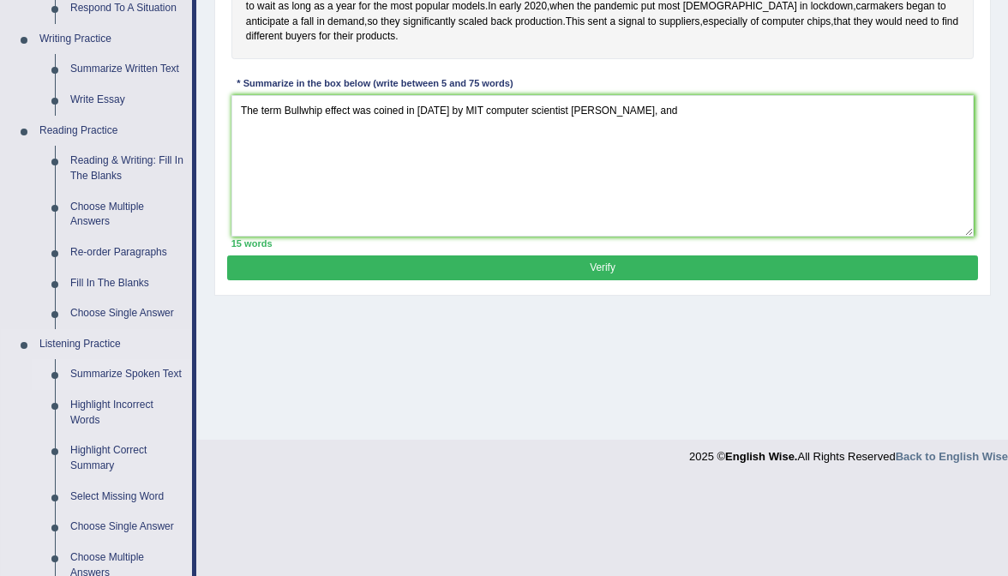
click at [95, 388] on link "Summarize Spoken Text" at bounding box center [127, 374] width 129 height 31
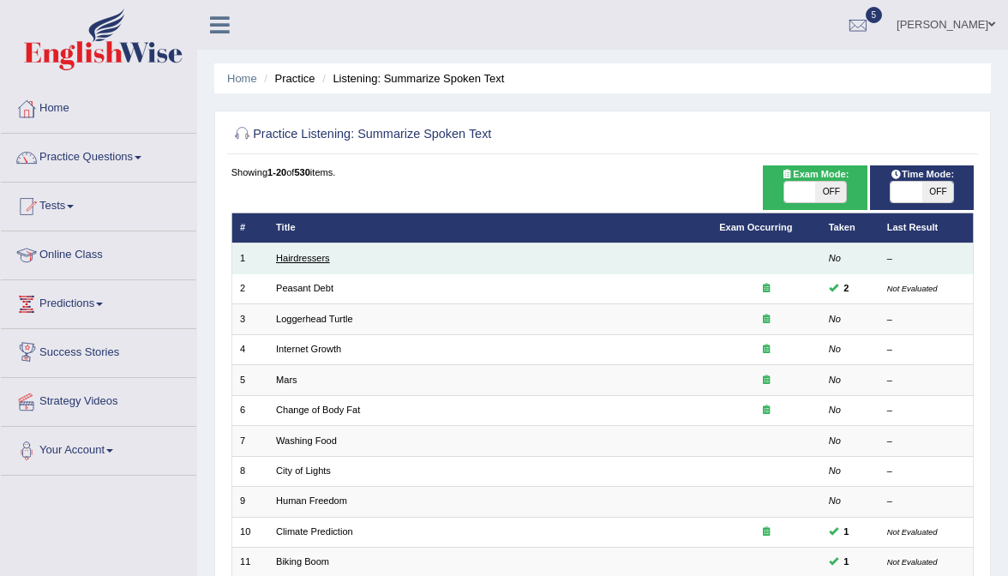
click at [298, 259] on link "Hairdressers" at bounding box center [303, 258] width 54 height 10
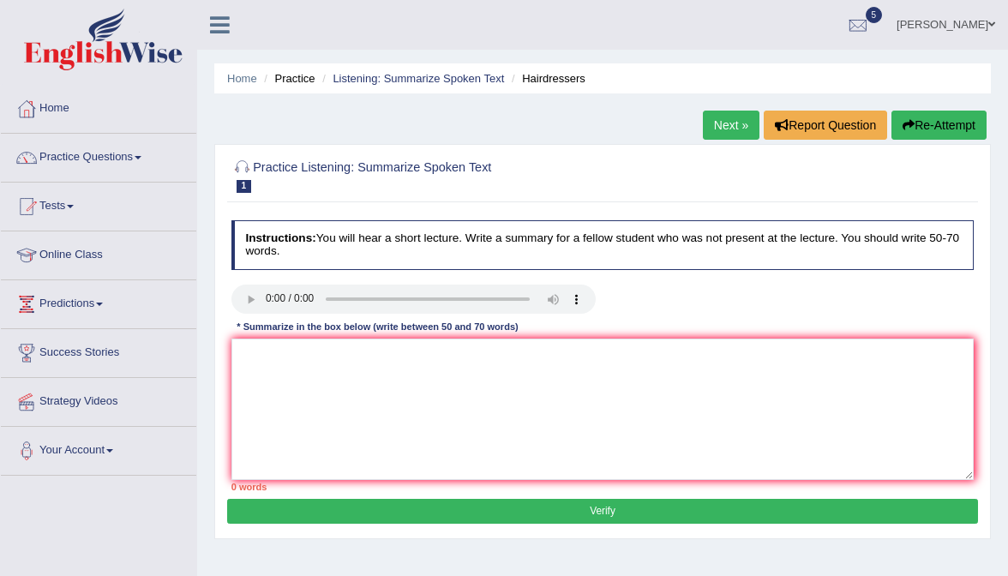
click at [738, 121] on link "Next »" at bounding box center [731, 125] width 57 height 29
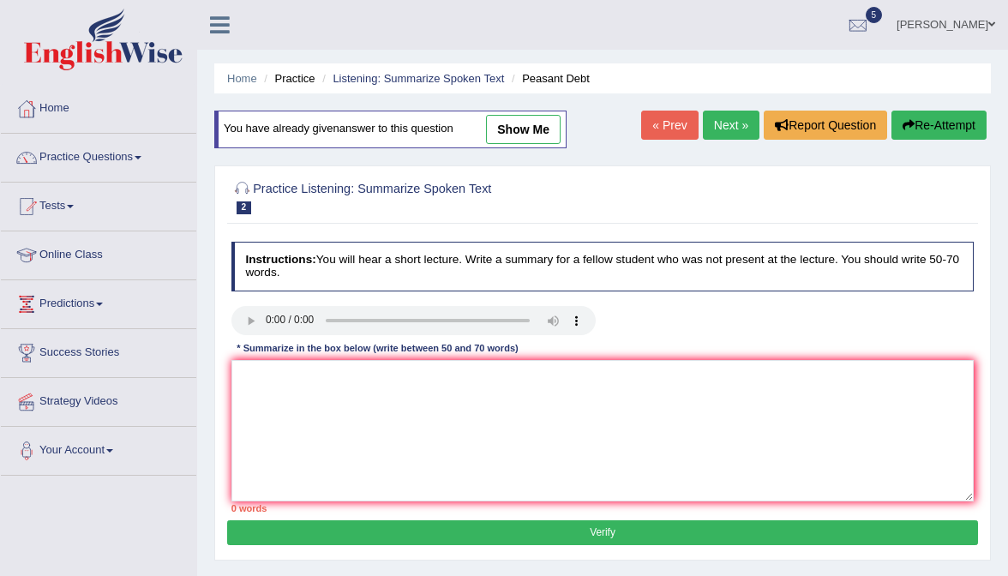
click at [268, 313] on audio at bounding box center [413, 320] width 364 height 29
click at [306, 458] on textarea at bounding box center [602, 430] width 743 height 141
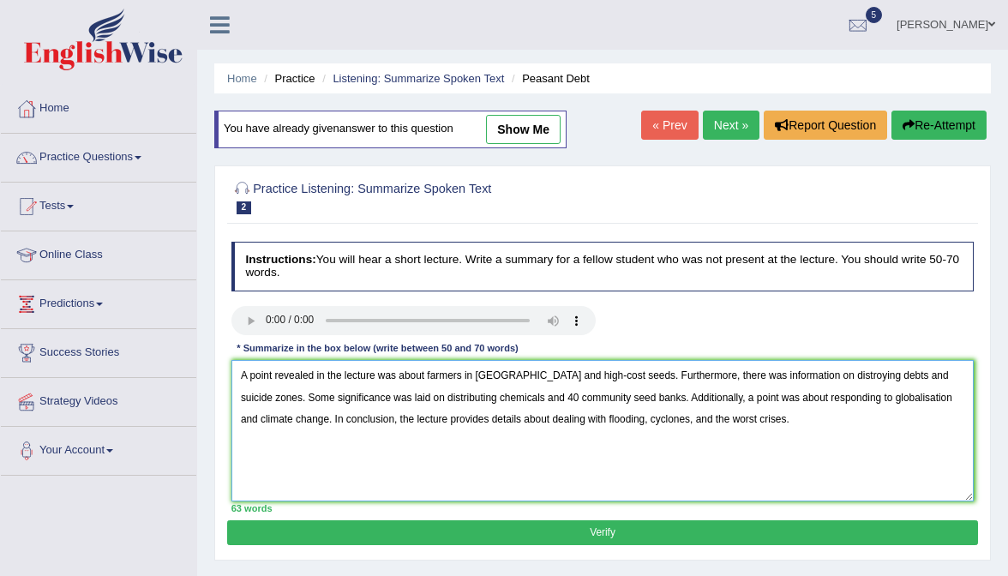
drag, startPoint x: 937, startPoint y: 376, endPoint x: 823, endPoint y: 453, distance: 137.2
click at [937, 376] on textarea "A point revealed in the lecture was about farmers in [GEOGRAPHIC_DATA] and high…" at bounding box center [602, 430] width 743 height 141
click at [504, 474] on textarea "A point revealed in the lecture was about farmers in [GEOGRAPHIC_DATA] and high…" at bounding box center [602, 430] width 743 height 141
type textarea "A point revealed in the lecture was about farmers in [GEOGRAPHIC_DATA] and high…"
click at [711, 533] on button "Verify" at bounding box center [602, 532] width 750 height 25
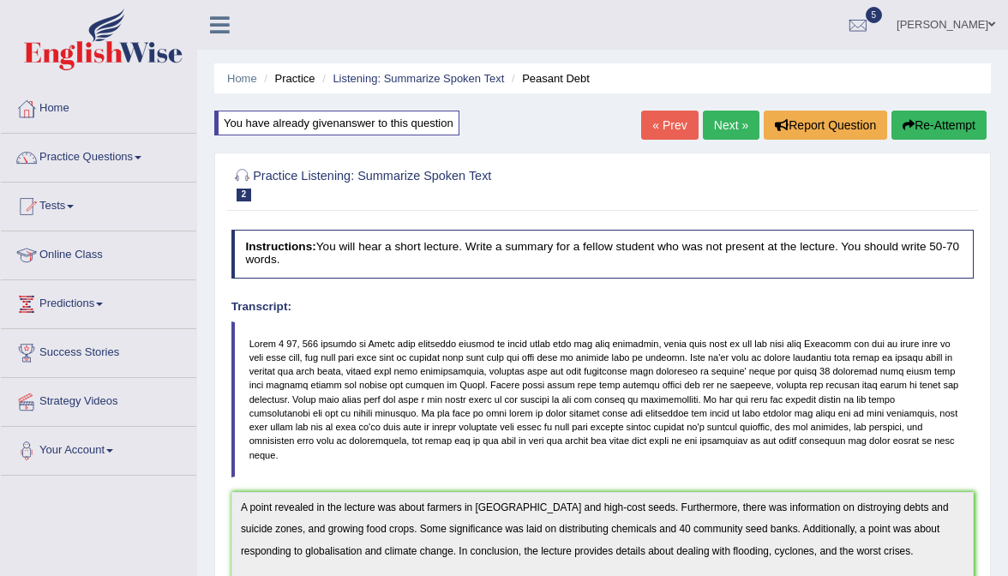
click at [912, 122] on button "Re-Attempt" at bounding box center [938, 125] width 95 height 29
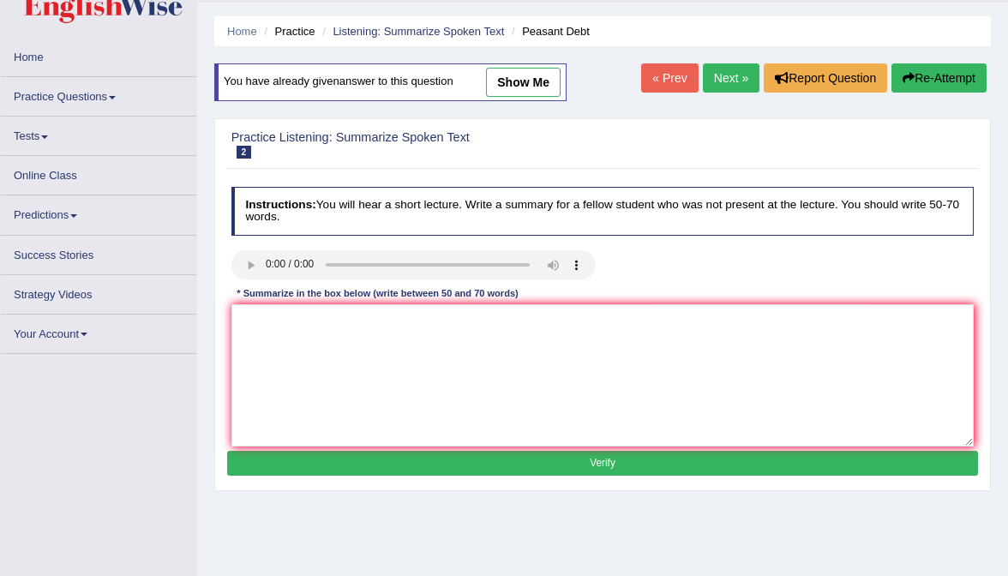
scroll to position [48, 0]
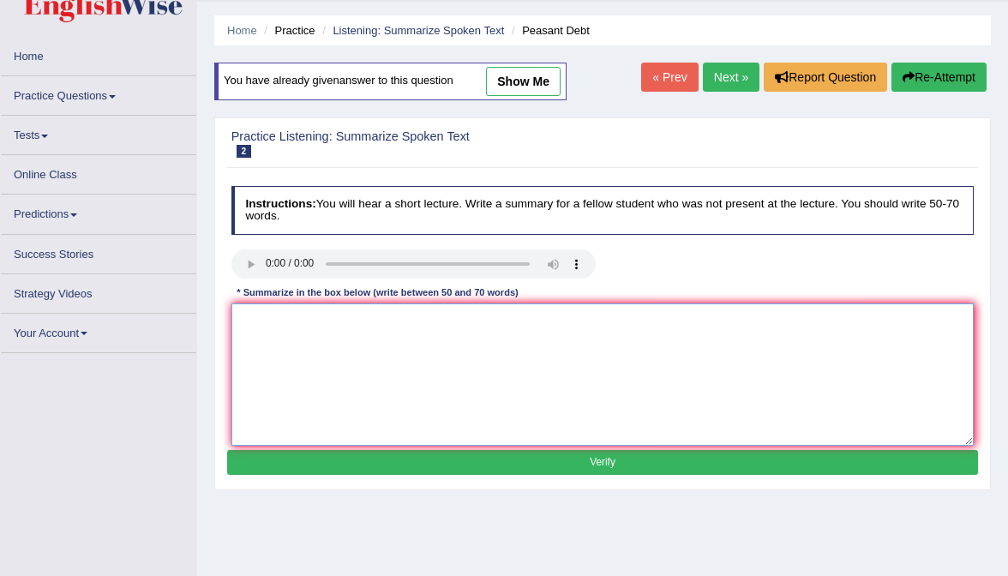
click at [367, 370] on textarea at bounding box center [602, 373] width 743 height 141
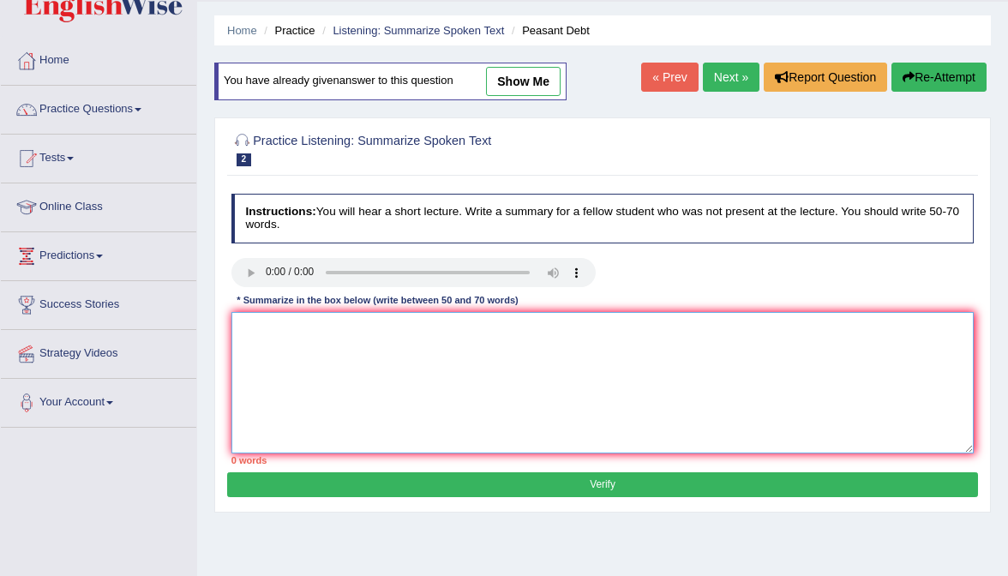
paste textarea "A point revealed in the lecture was about farmers in [GEOGRAPHIC_DATA] and high…"
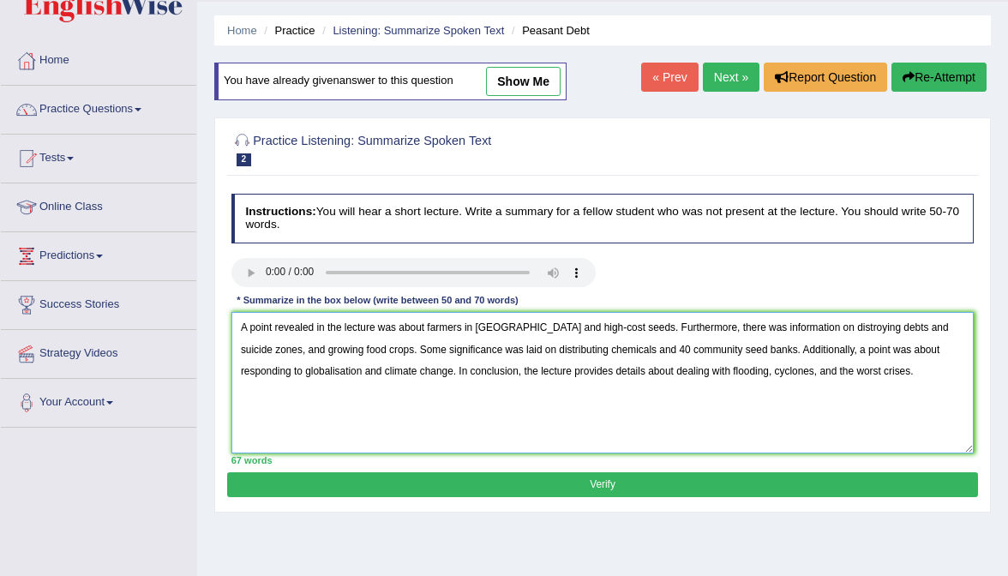
click at [789, 329] on textarea "A point revealed in the lecture was about farmers in [GEOGRAPHIC_DATA] and high…" at bounding box center [602, 382] width 743 height 141
type textarea "A point revealed in the lecture was about farmers in [GEOGRAPHIC_DATA] and high…"
click at [662, 493] on button "Verify" at bounding box center [602, 484] width 750 height 25
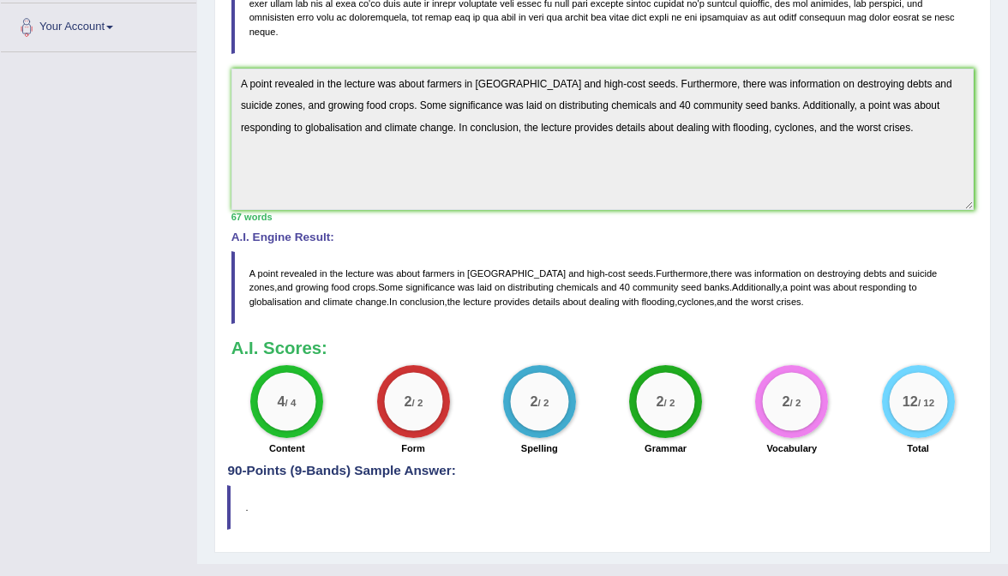
scroll to position [429, 0]
